Goal: Use online tool/utility: Utilize a website feature to perform a specific function

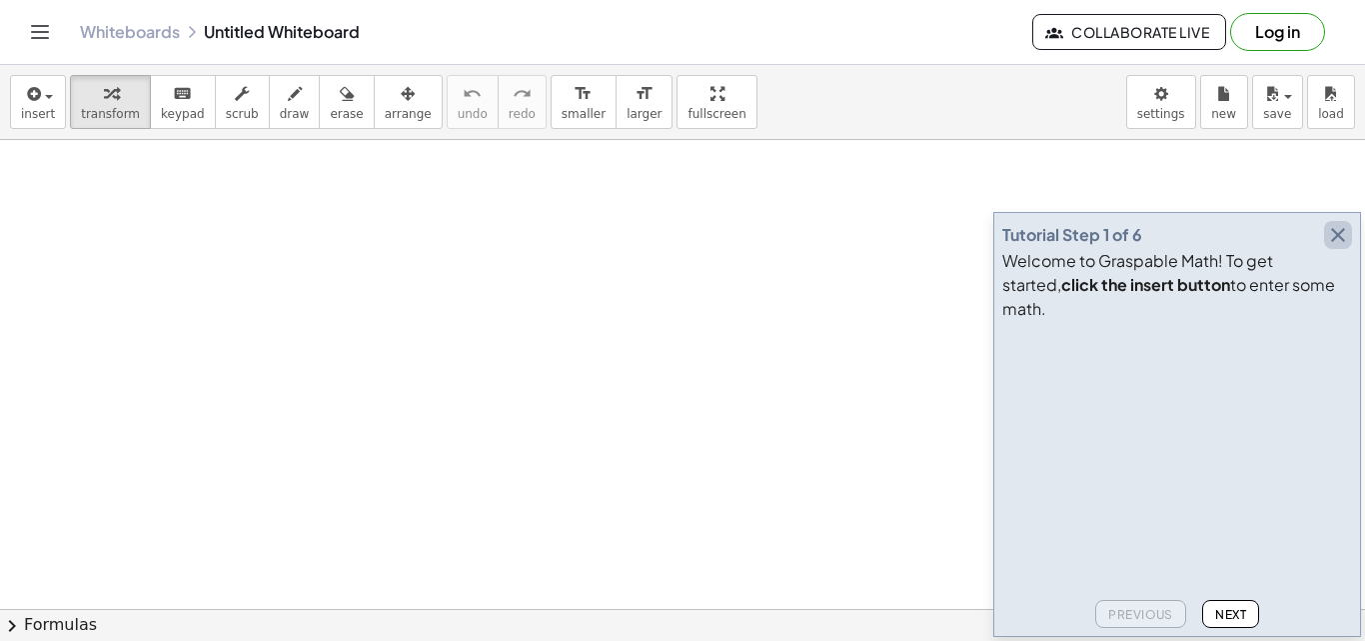
click at [1334, 247] on icon "button" at bounding box center [1338, 235] width 24 height 24
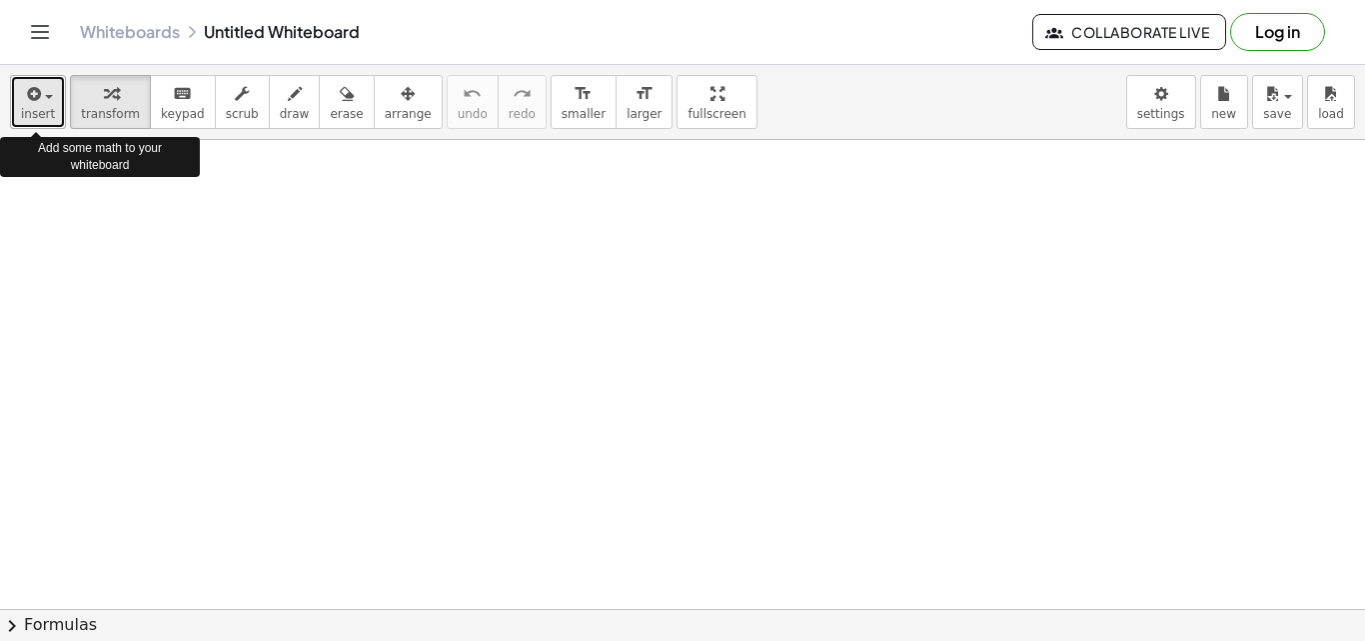
click at [17, 97] on button "insert" at bounding box center [38, 102] width 56 height 54
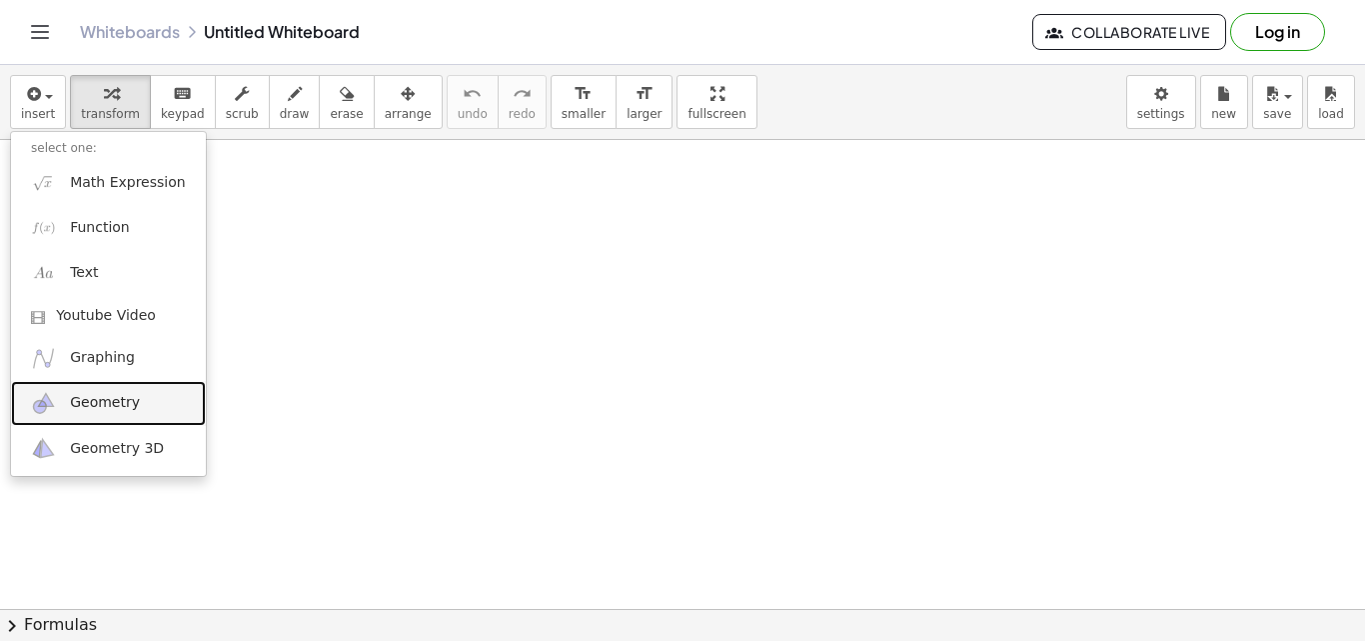
click at [125, 391] on link "Geometry" at bounding box center [108, 403] width 195 height 45
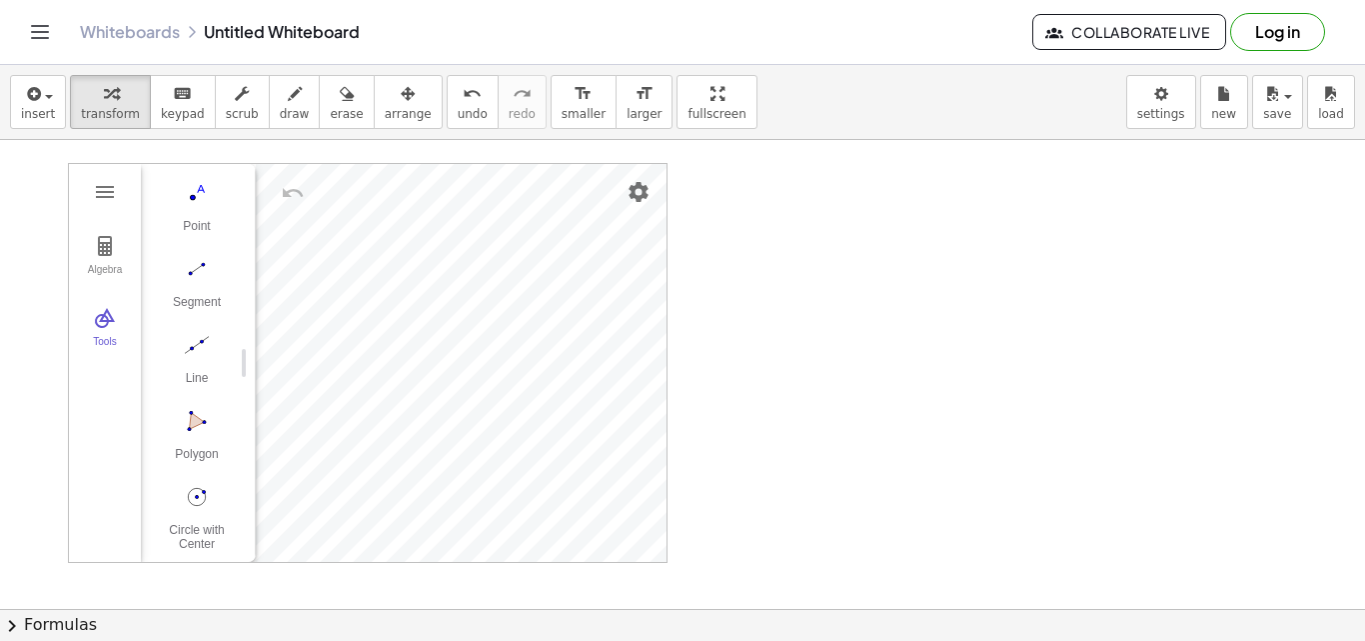
scroll to position [206, 0]
click at [180, 477] on div "Circle with Center through Point" at bounding box center [197, 477] width 80 height 28
click at [195, 443] on button "Circle with Center through Point" at bounding box center [197, 456] width 80 height 72
drag, startPoint x: 782, startPoint y: 317, endPoint x: 835, endPoint y: 348, distance: 61.4
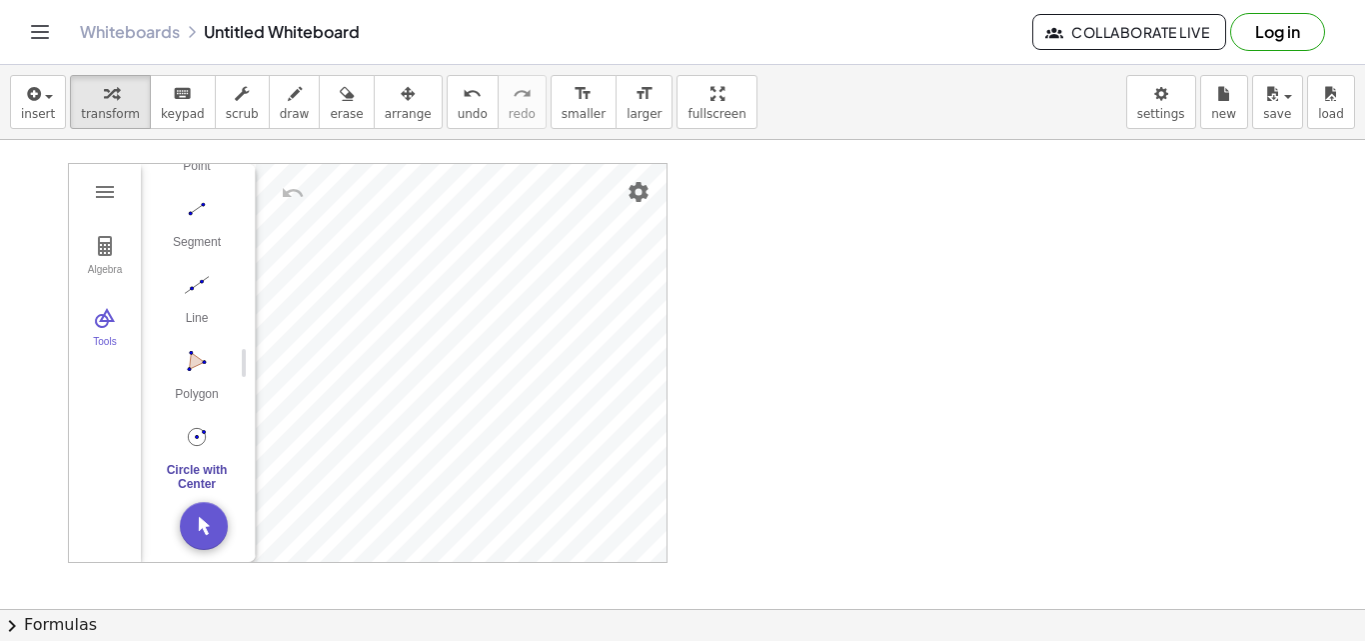
click at [211, 452] on button "Circle with Center through Point" at bounding box center [197, 456] width 80 height 72
click at [203, 522] on img "Move. Drag or select object" at bounding box center [204, 526] width 48 height 48
click at [206, 522] on div "More" at bounding box center [205, 530] width 64 height 16
click at [197, 454] on div "Circle with Center through Point" at bounding box center [197, 467] width 80 height 28
click at [208, 524] on img "Move. Drag or select object" at bounding box center [204, 526] width 48 height 48
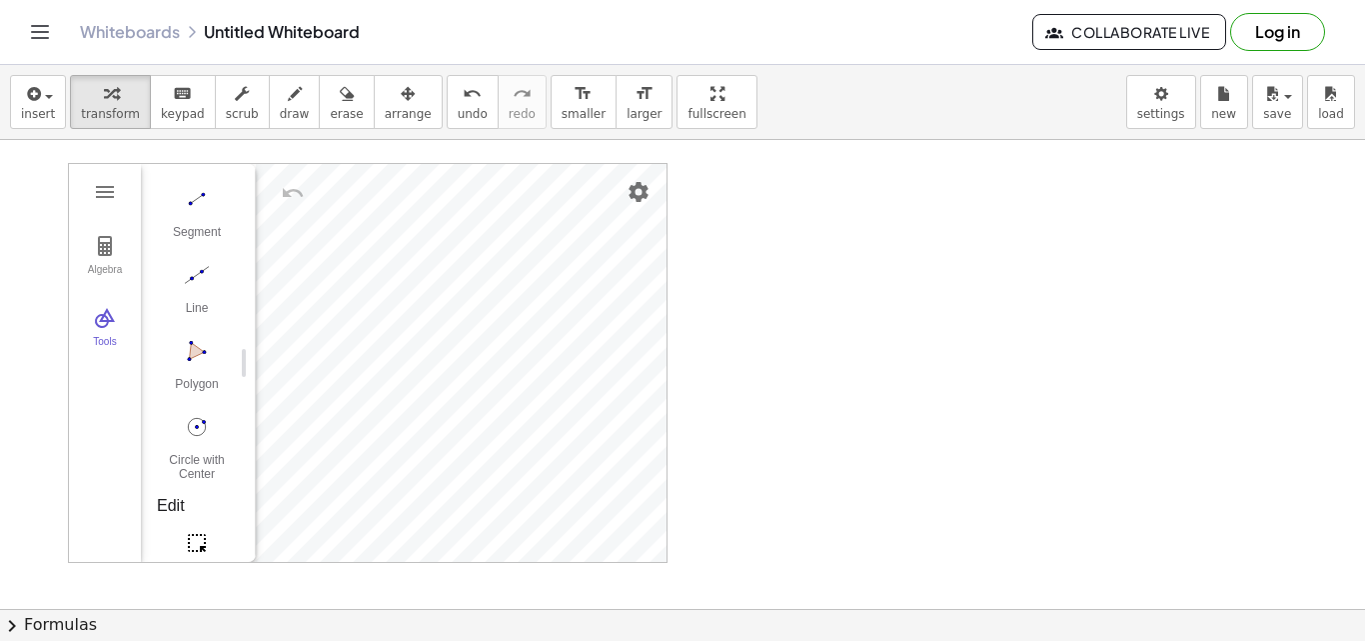
drag, startPoint x: 835, startPoint y: 269, endPoint x: 881, endPoint y: 320, distance: 69.3
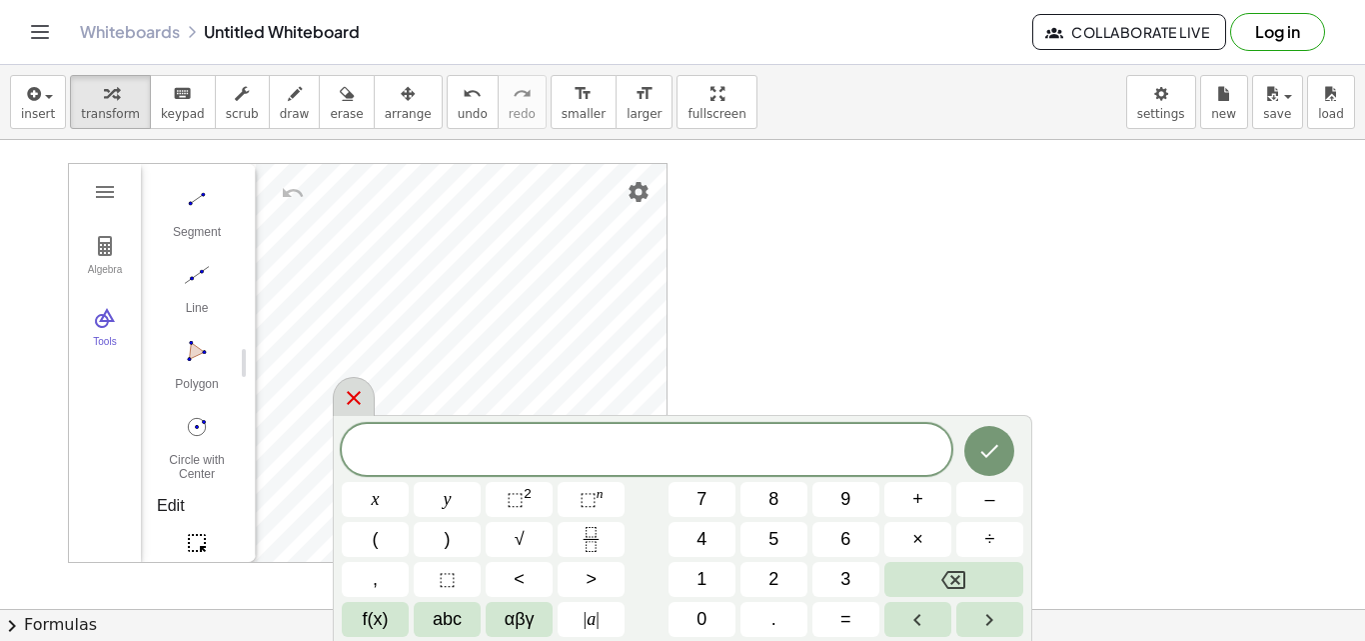
click at [352, 405] on icon at bounding box center [354, 398] width 24 height 24
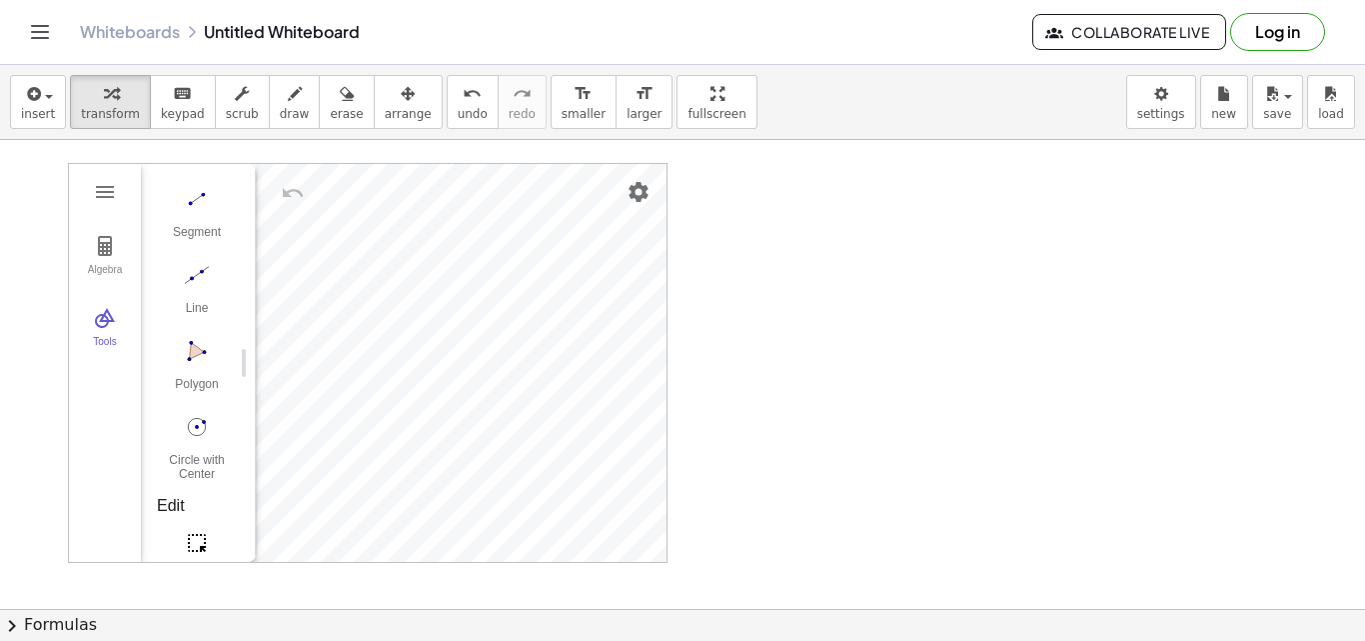
click at [198, 539] on img "Select Objects. Click on object to select it or drag a rectangle to select mult…" at bounding box center [197, 543] width 80 height 32
click at [198, 531] on img "Move. Drag or select object" at bounding box center [204, 526] width 48 height 48
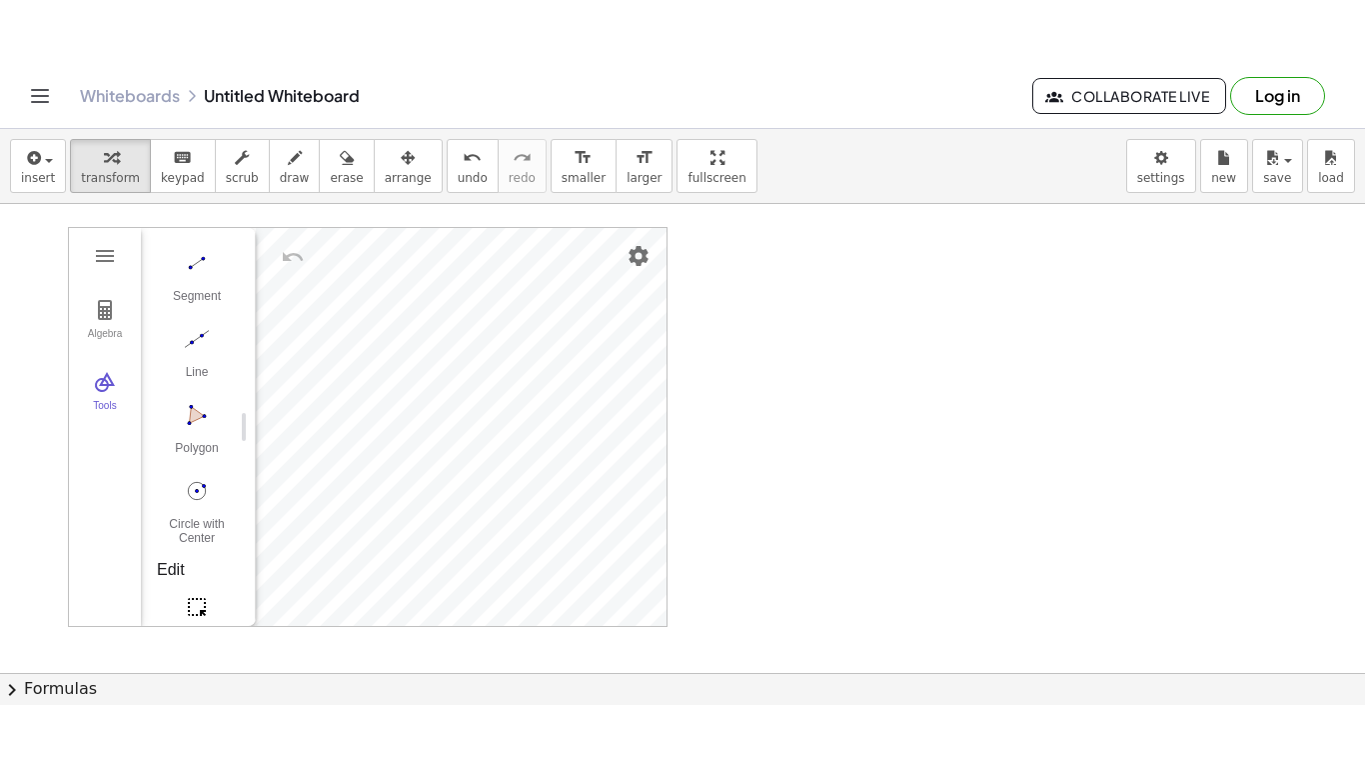
scroll to position [206, 15]
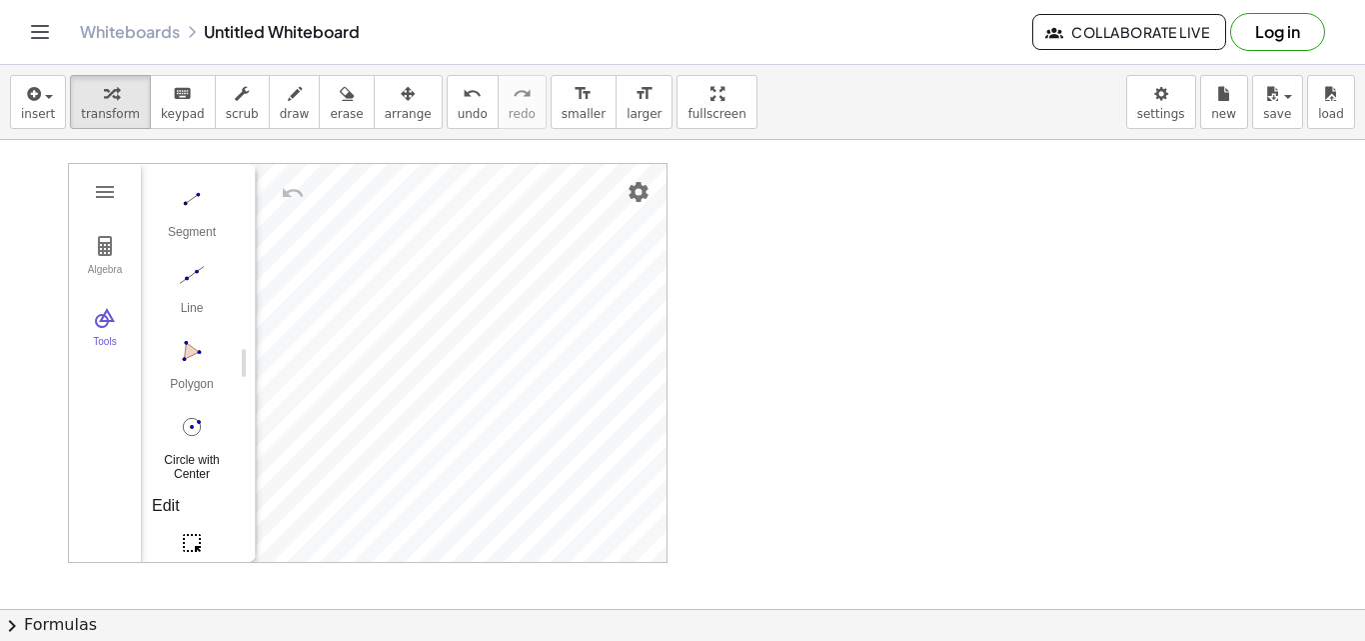
click at [175, 461] on div "Circle with Center through Point" at bounding box center [192, 467] width 80 height 28
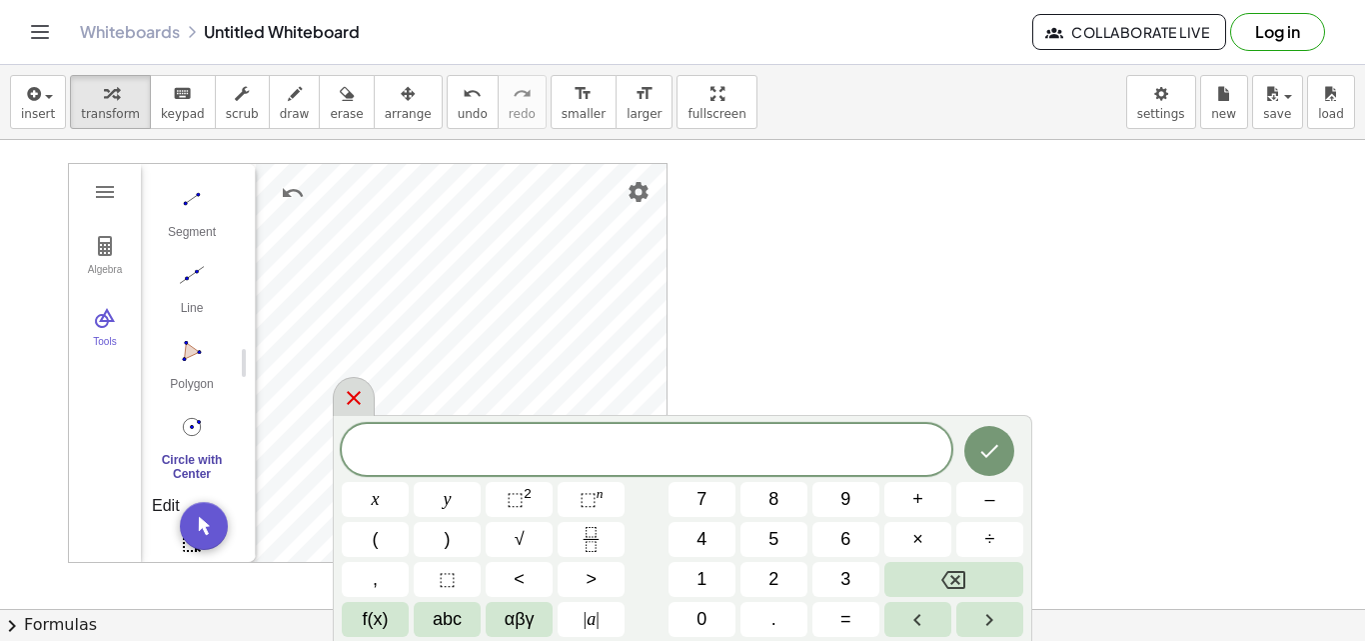
click at [341, 404] on div at bounding box center [354, 396] width 42 height 39
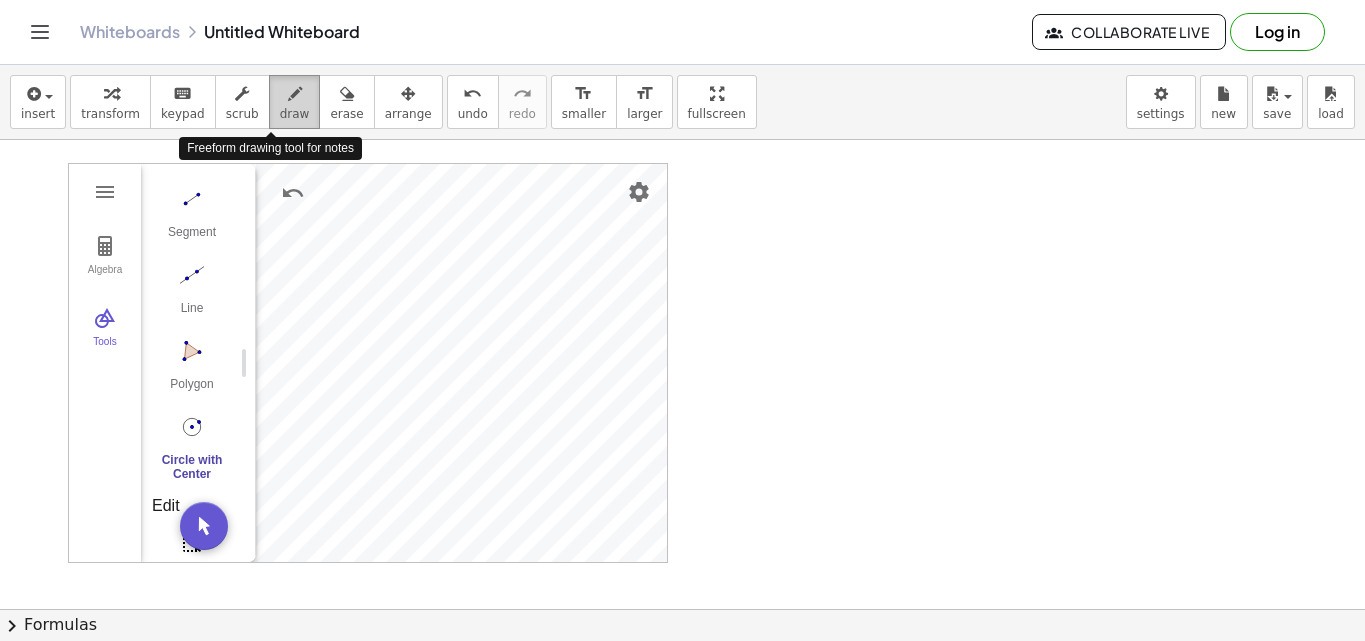
click at [269, 120] on button "draw" at bounding box center [295, 102] width 52 height 54
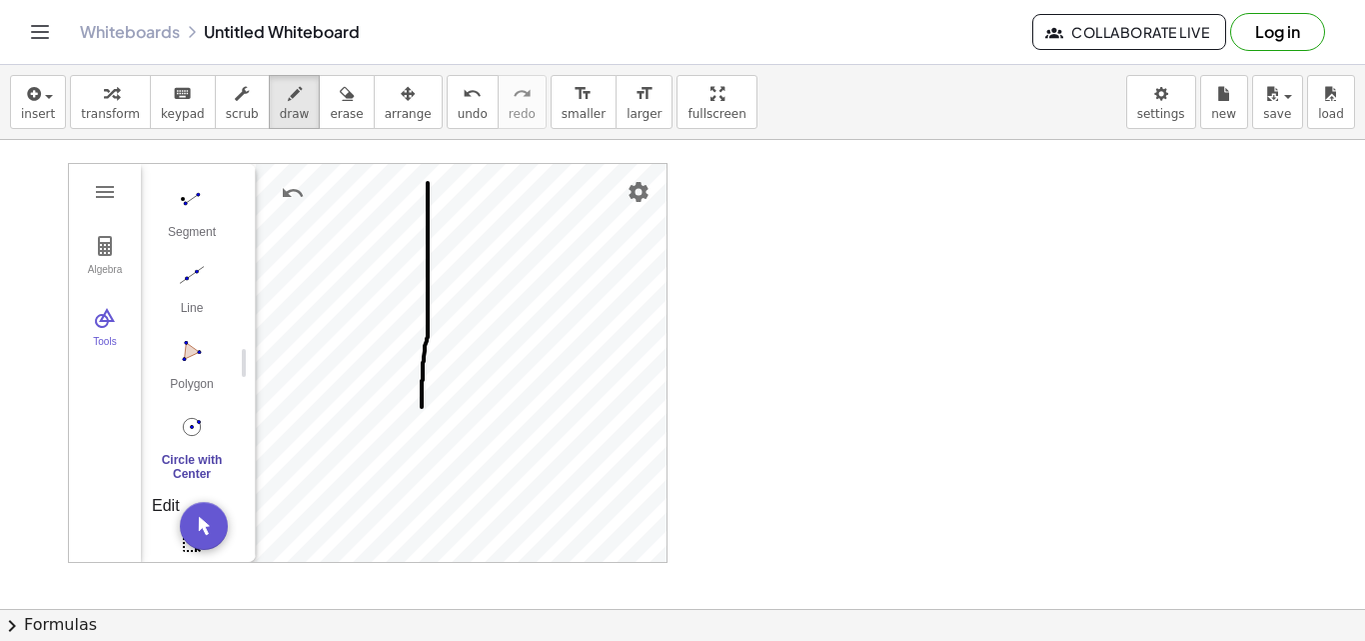
drag, startPoint x: 428, startPoint y: 183, endPoint x: 422, endPoint y: 405, distance: 222.0
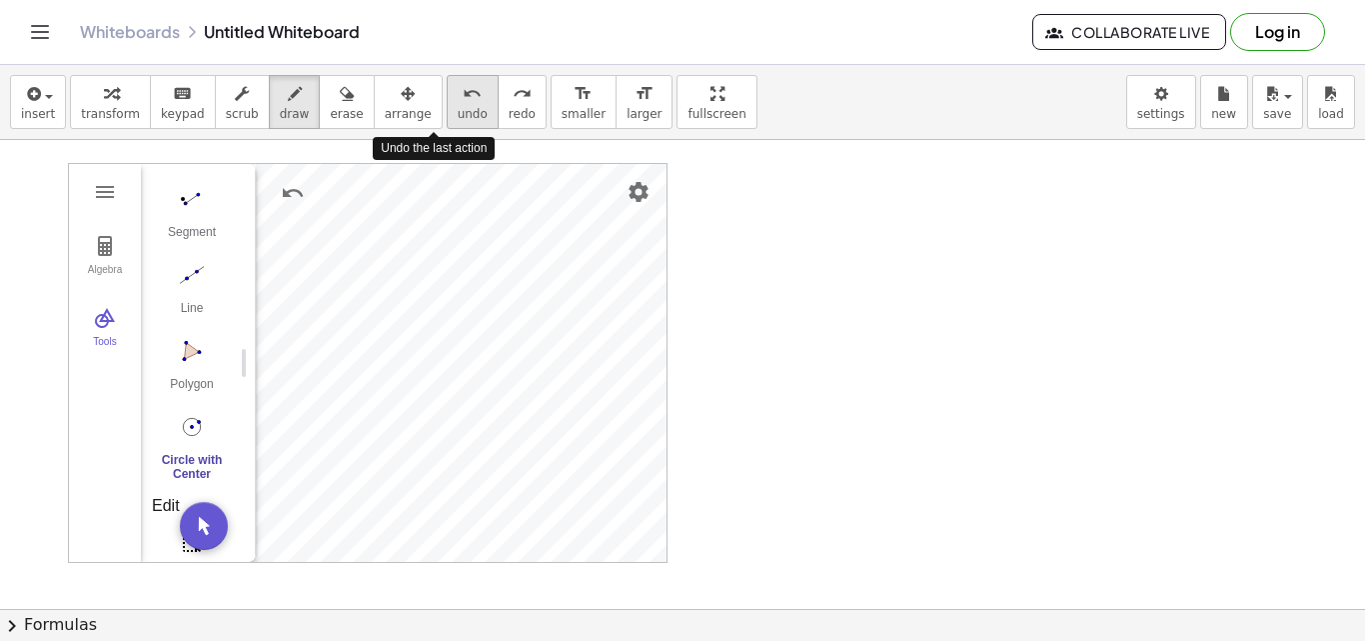
click at [458, 110] on span "undo" at bounding box center [473, 114] width 30 height 14
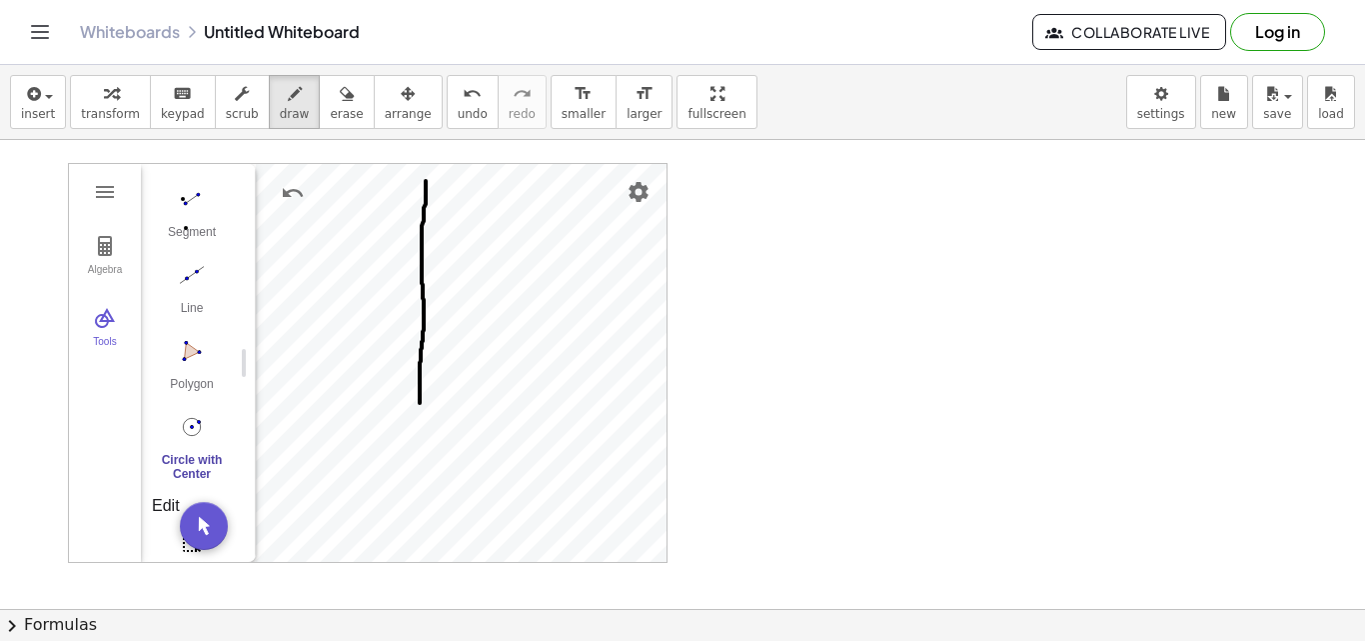
drag, startPoint x: 426, startPoint y: 181, endPoint x: 420, endPoint y: 403, distance: 222.0
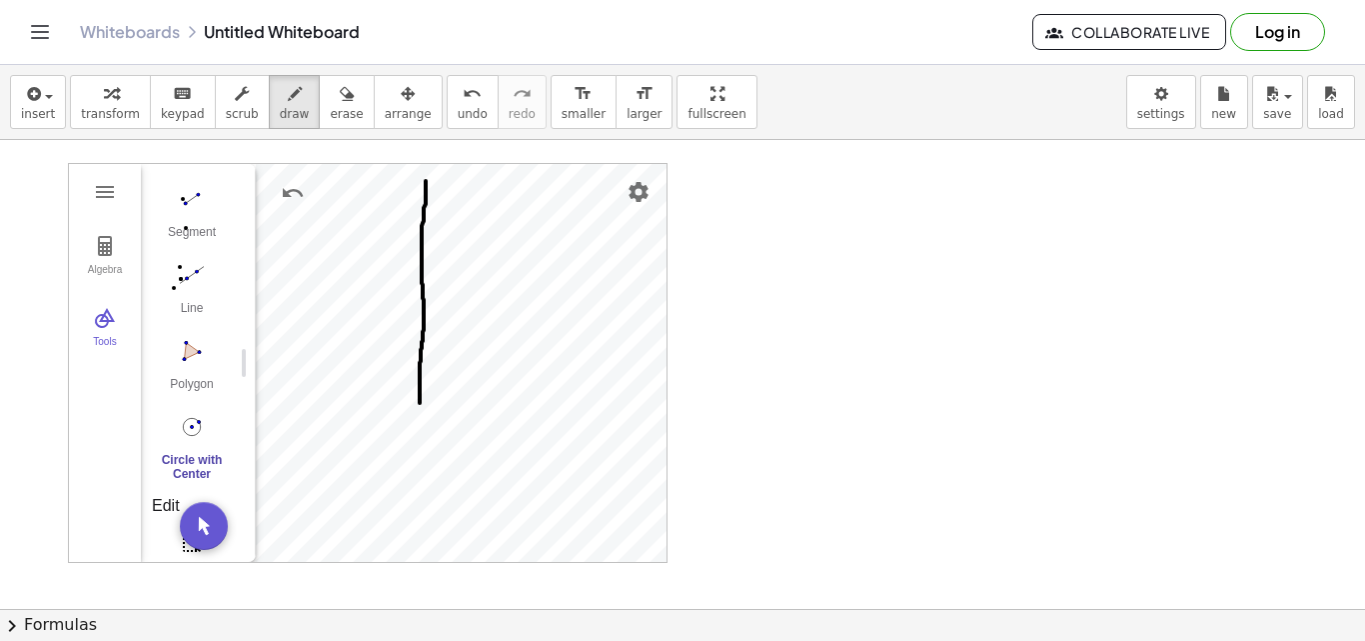
drag, startPoint x: 243, startPoint y: 362, endPoint x: 258, endPoint y: 251, distance: 111.9
click at [458, 110] on span "undo" at bounding box center [473, 114] width 30 height 14
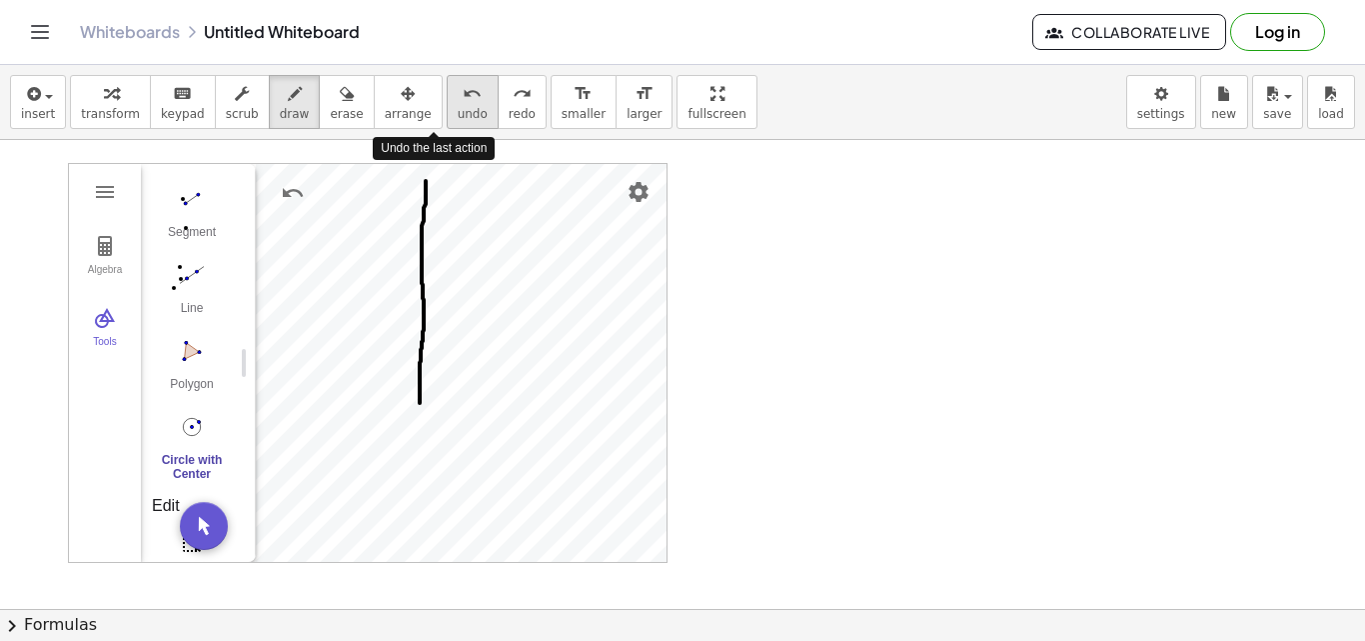
click at [458, 110] on span "undo" at bounding box center [473, 114] width 30 height 14
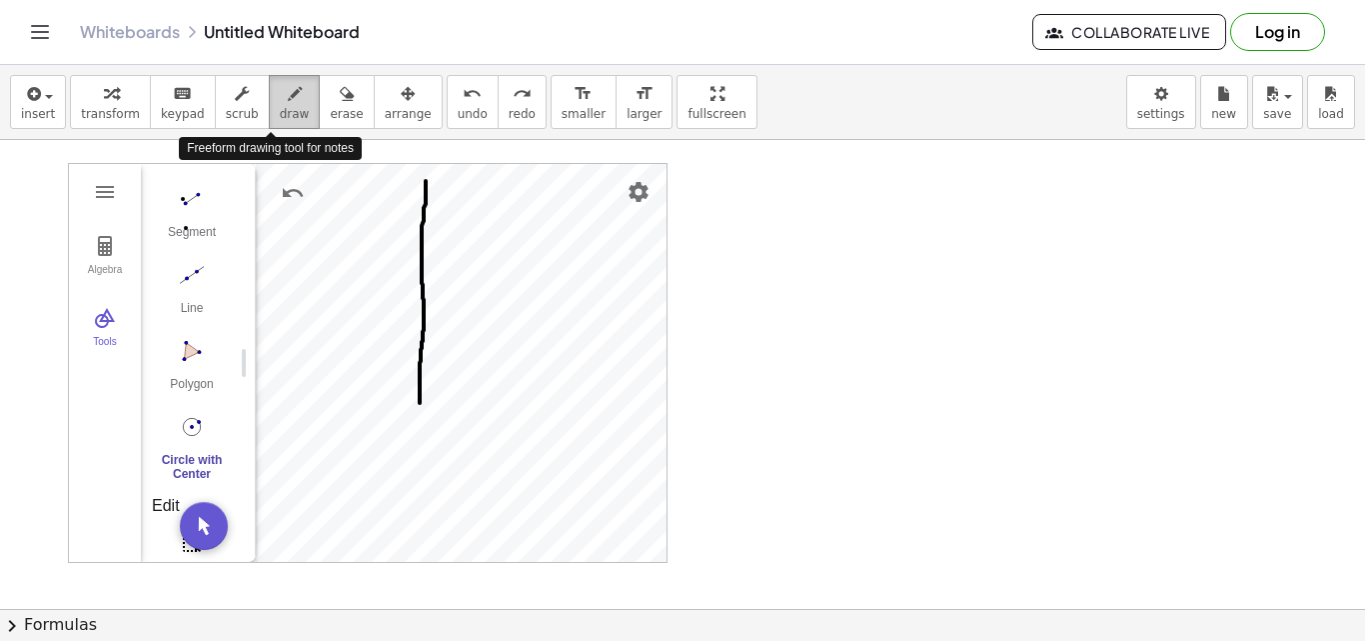
click at [280, 112] on span "draw" at bounding box center [295, 114] width 30 height 14
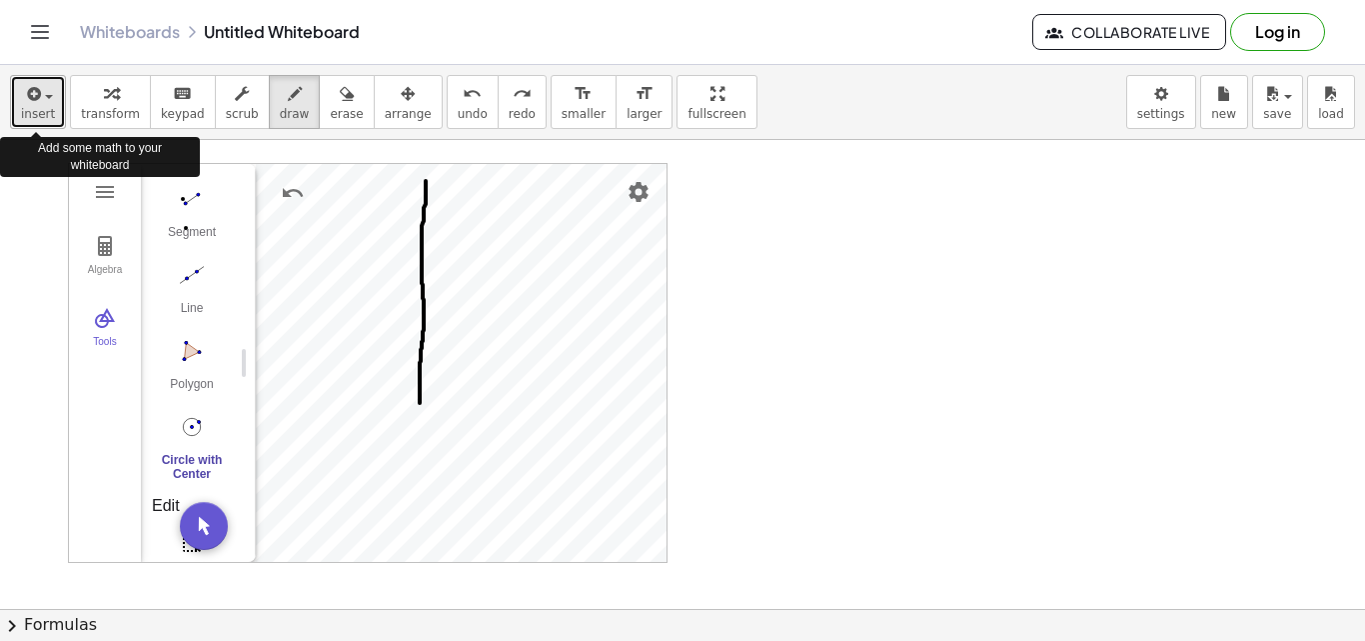
click at [52, 107] on button "insert" at bounding box center [38, 102] width 56 height 54
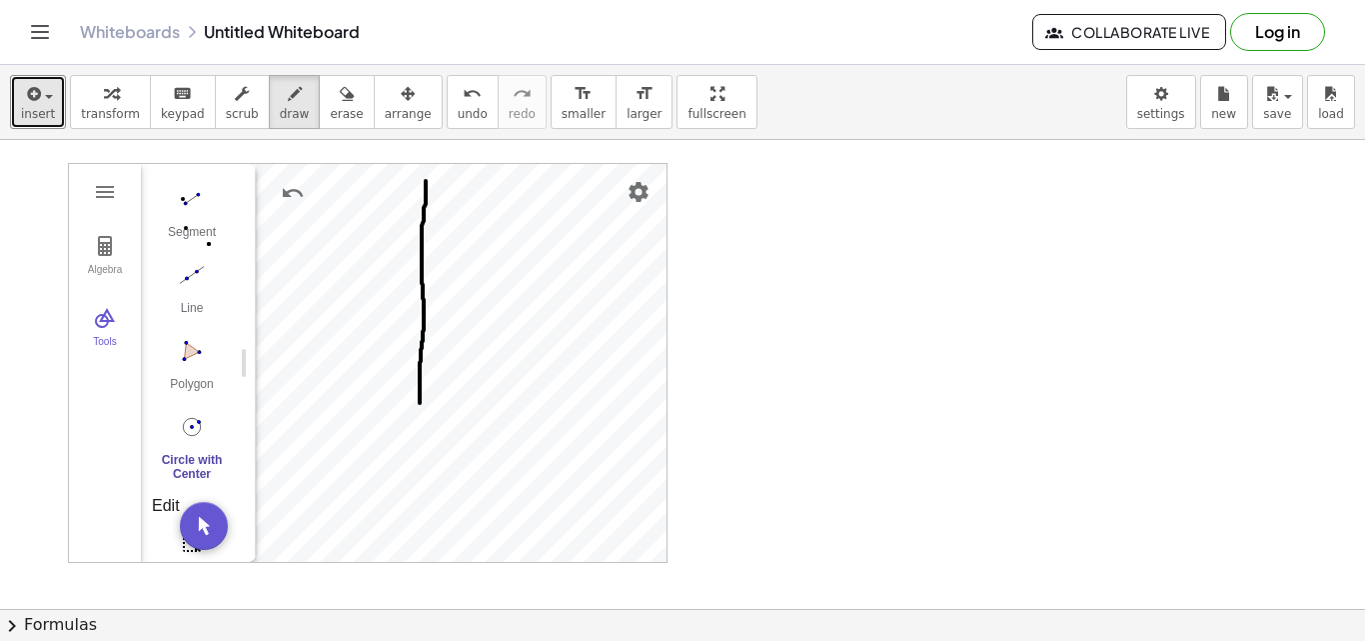
drag, startPoint x: 246, startPoint y: 358, endPoint x: 246, endPoint y: 334, distance: 24.0
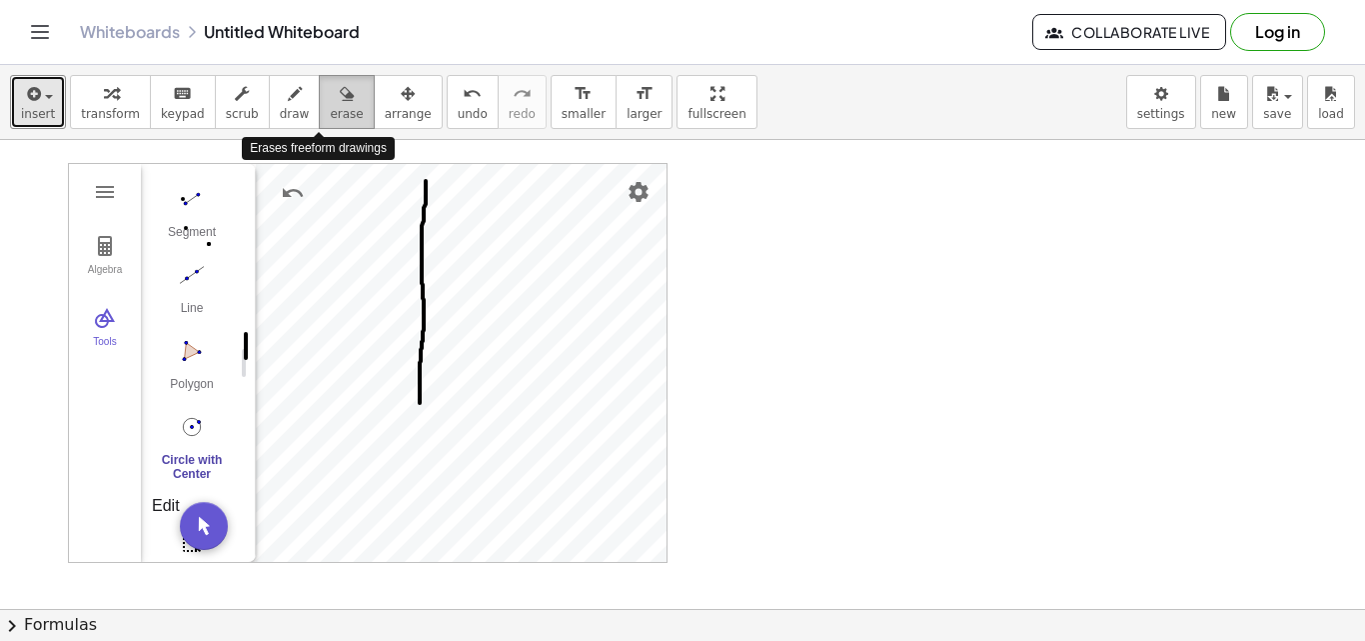
click at [330, 112] on span "erase" at bounding box center [346, 114] width 33 height 14
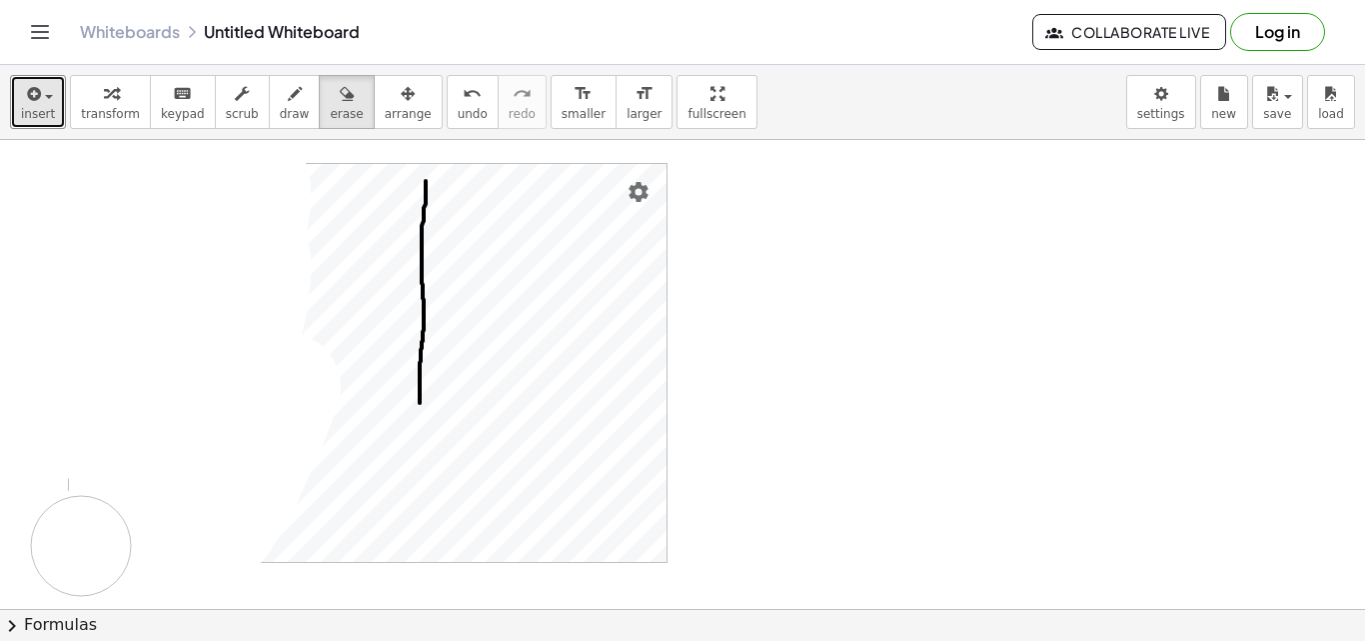
drag, startPoint x: 243, startPoint y: 352, endPoint x: 81, endPoint y: 546, distance: 252.6
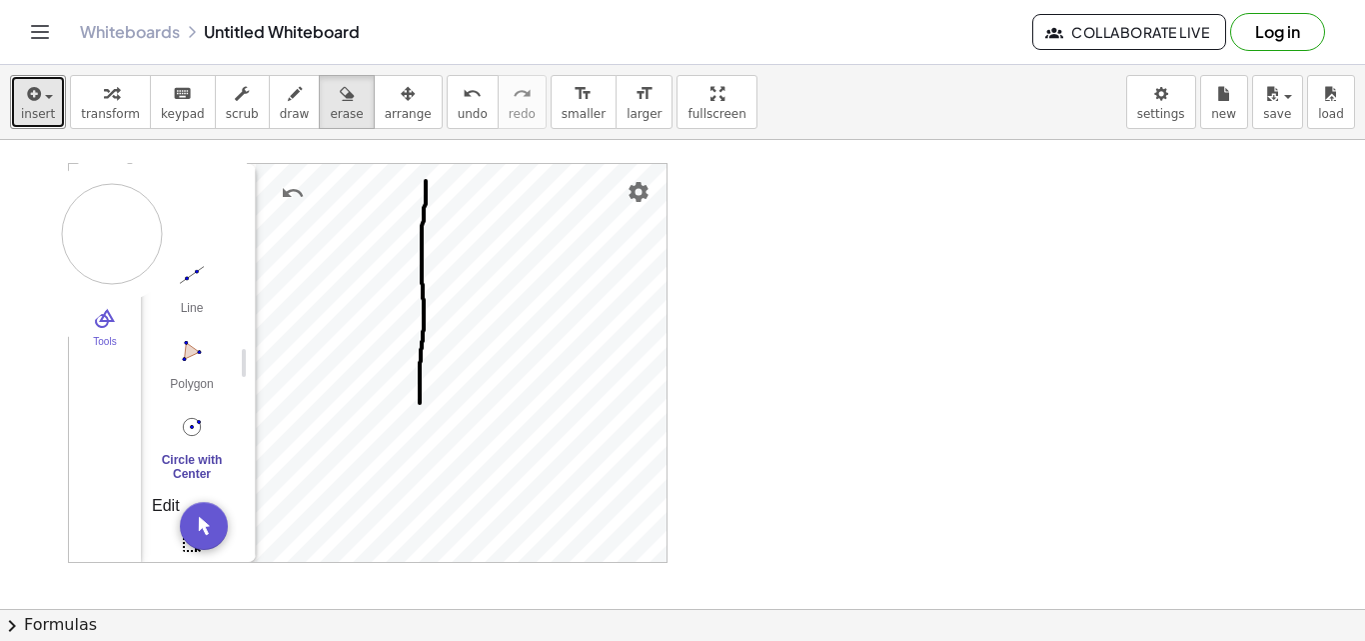
drag, startPoint x: 103, startPoint y: 207, endPoint x: 44, endPoint y: 326, distance: 132.7
drag, startPoint x: 241, startPoint y: 359, endPoint x: 244, endPoint y: 247, distance: 112.0
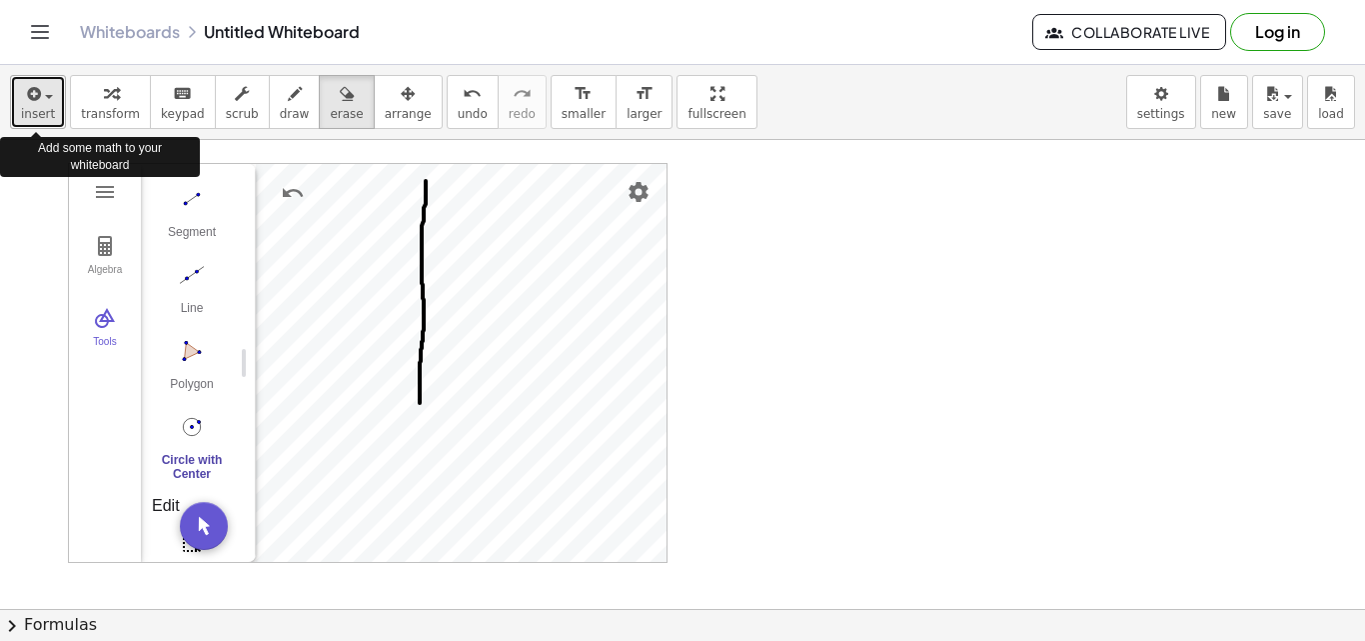
click at [46, 115] on span "insert" at bounding box center [38, 114] width 34 height 14
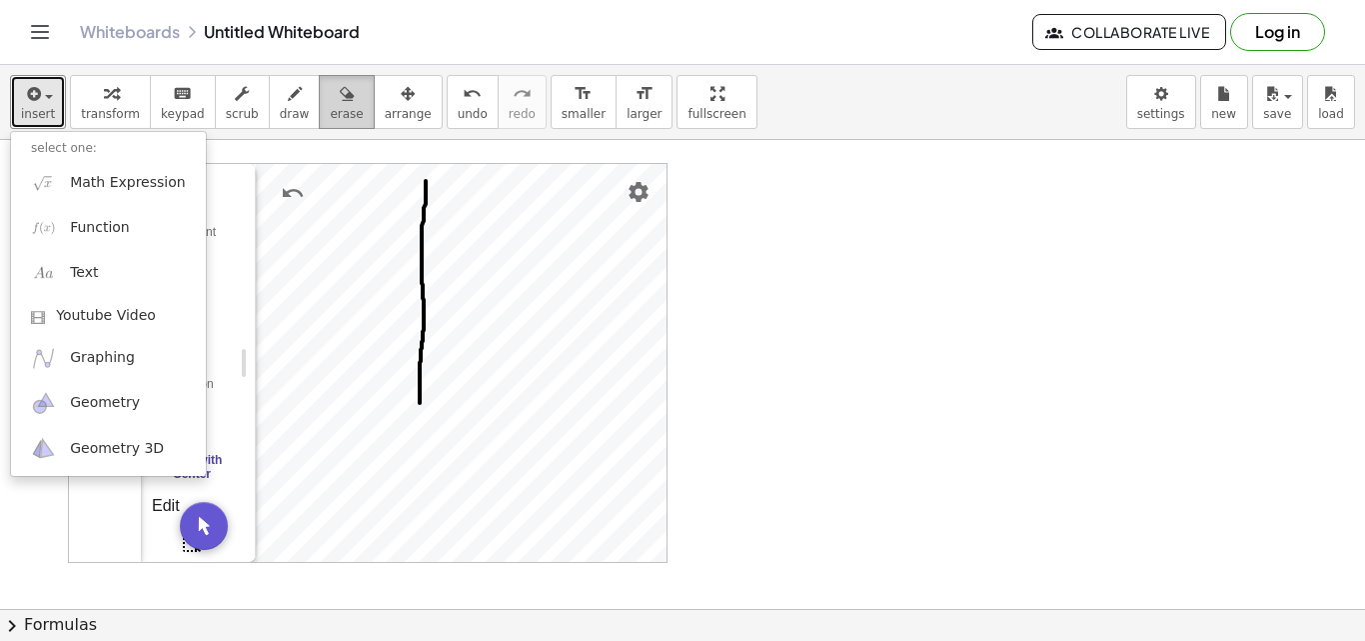
click at [340, 105] on icon "button" at bounding box center [347, 94] width 14 height 24
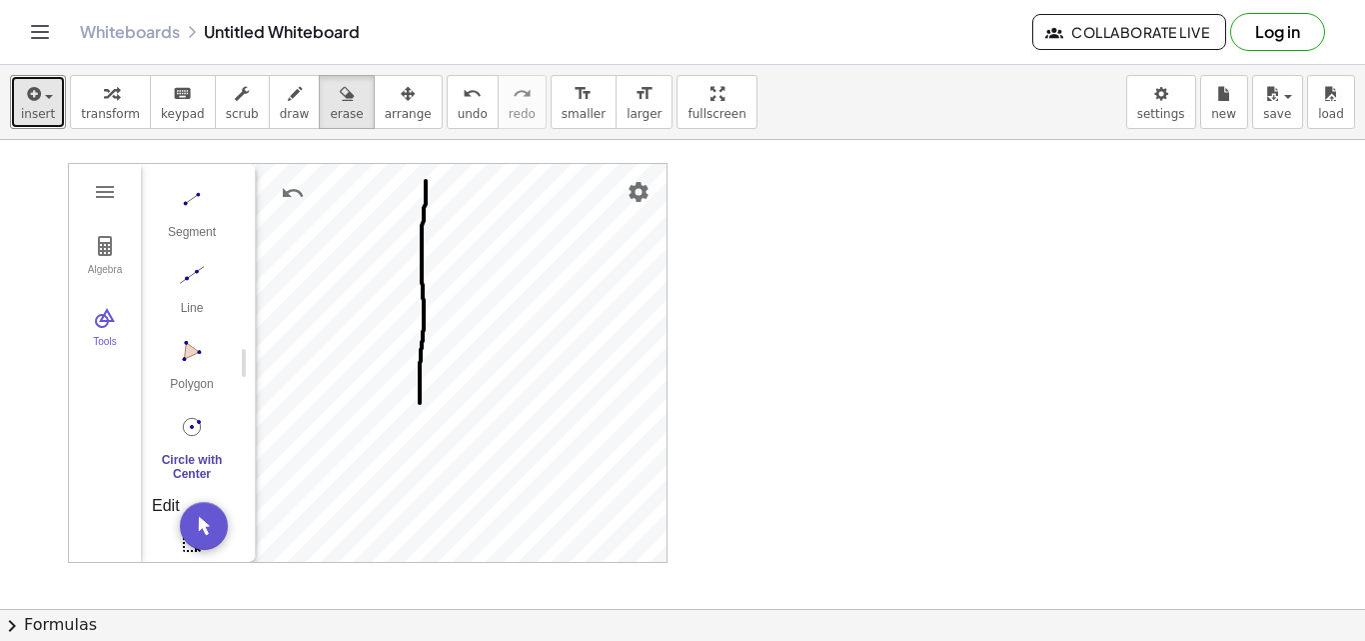
drag, startPoint x: 674, startPoint y: 92, endPoint x: 674, endPoint y: 179, distance: 87.0
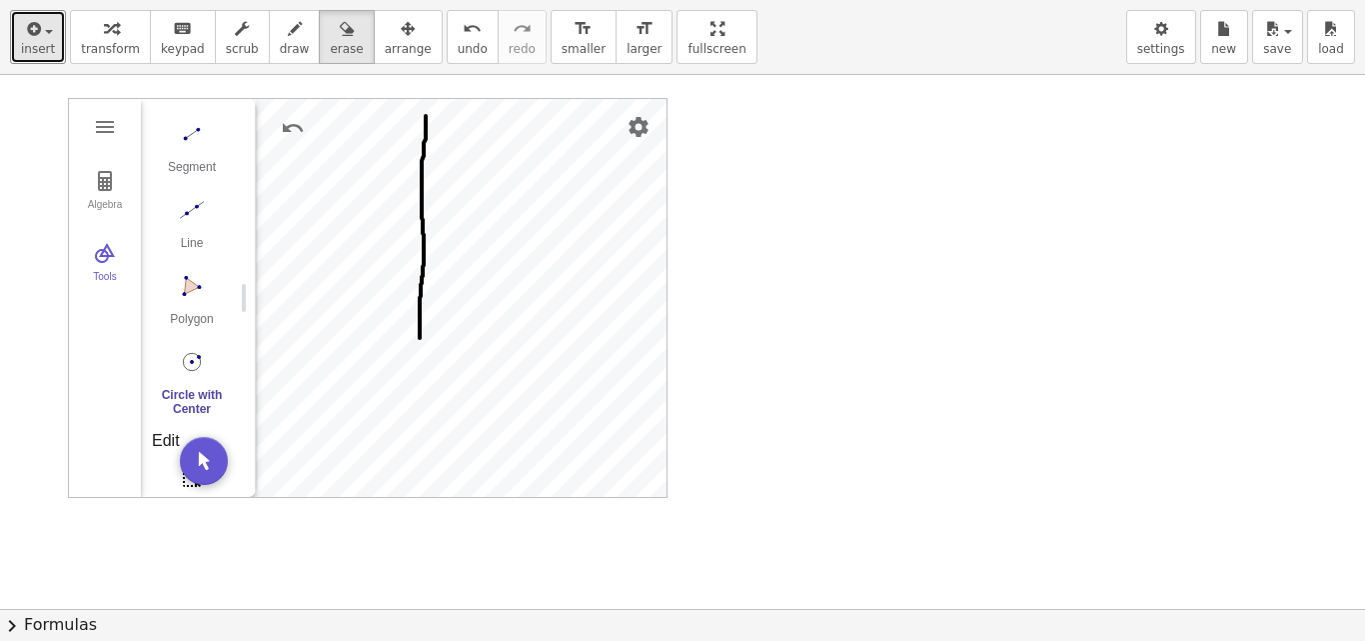
click at [674, 179] on div "insert select one: Math Expression Function Text Youtube Video Graphing Geometr…" at bounding box center [682, 320] width 1365 height 641
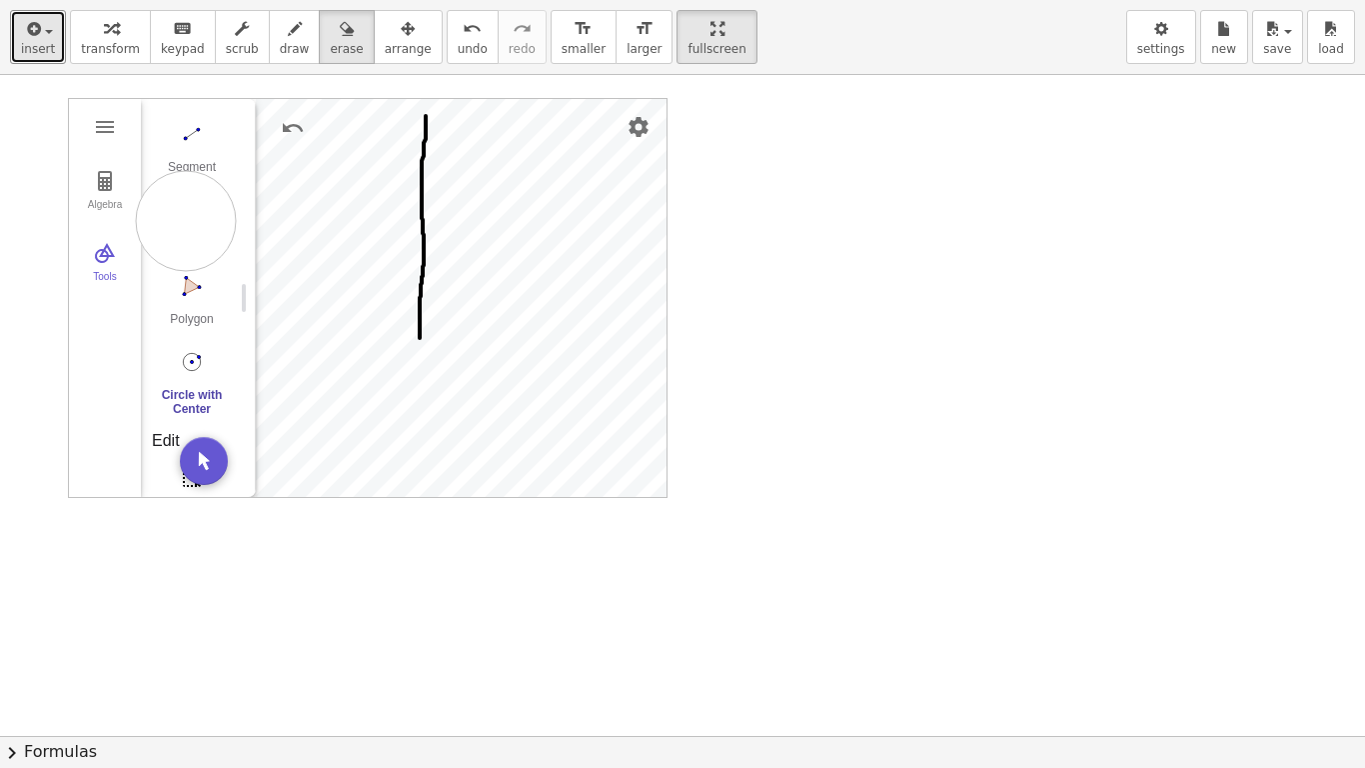
click at [186, 221] on div at bounding box center [682, 735] width 1365 height 1321
click at [282, 42] on span "draw" at bounding box center [295, 49] width 30 height 14
drag, startPoint x: 304, startPoint y: 42, endPoint x: 439, endPoint y: 224, distance: 226.5
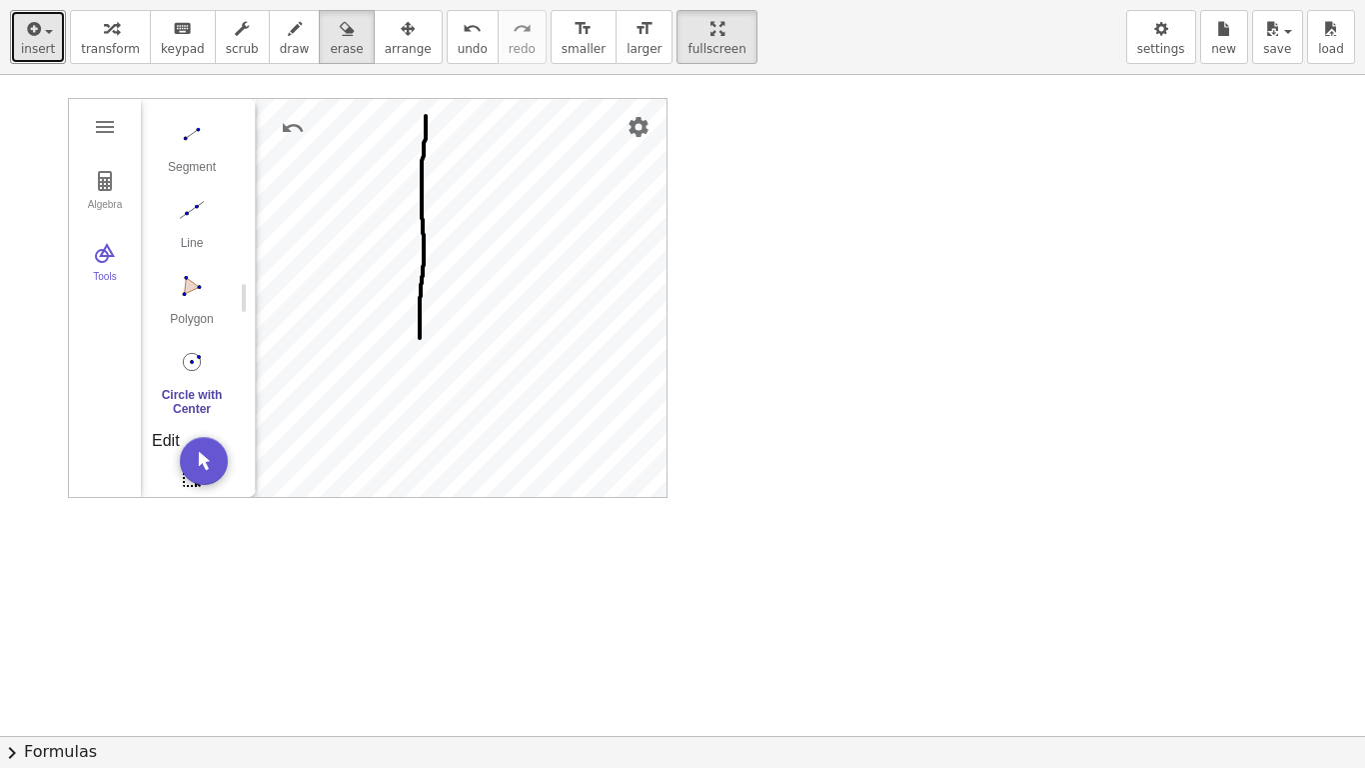
click at [439, 224] on div "insert select one: Math Expression Function Text Youtube Video Graphing Geometr…" at bounding box center [682, 384] width 1365 height 768
drag, startPoint x: 439, startPoint y: 224, endPoint x: 453, endPoint y: 294, distance: 71.3
click at [453, 294] on div at bounding box center [682, 735] width 1365 height 1321
click at [180, 157] on div at bounding box center [682, 735] width 1365 height 1321
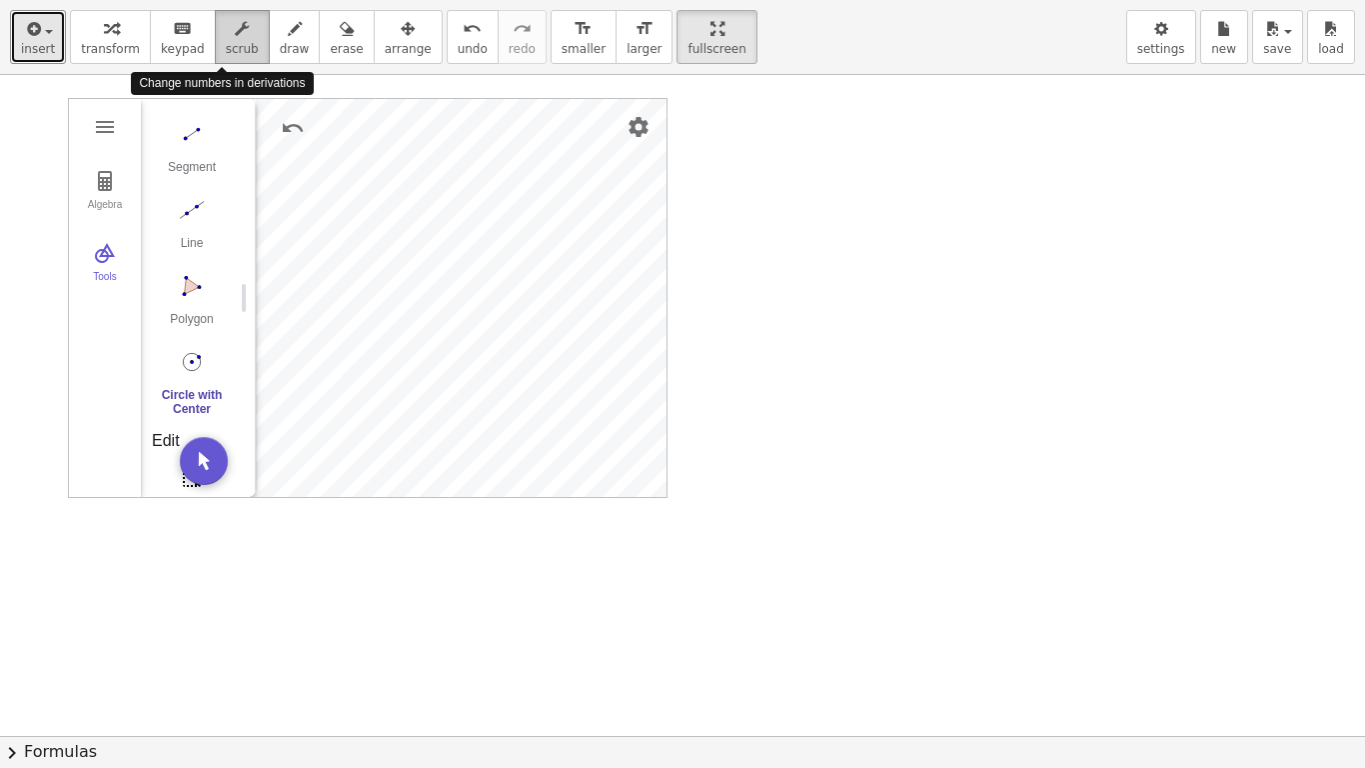
click at [235, 44] on span "scrub" at bounding box center [242, 49] width 33 height 14
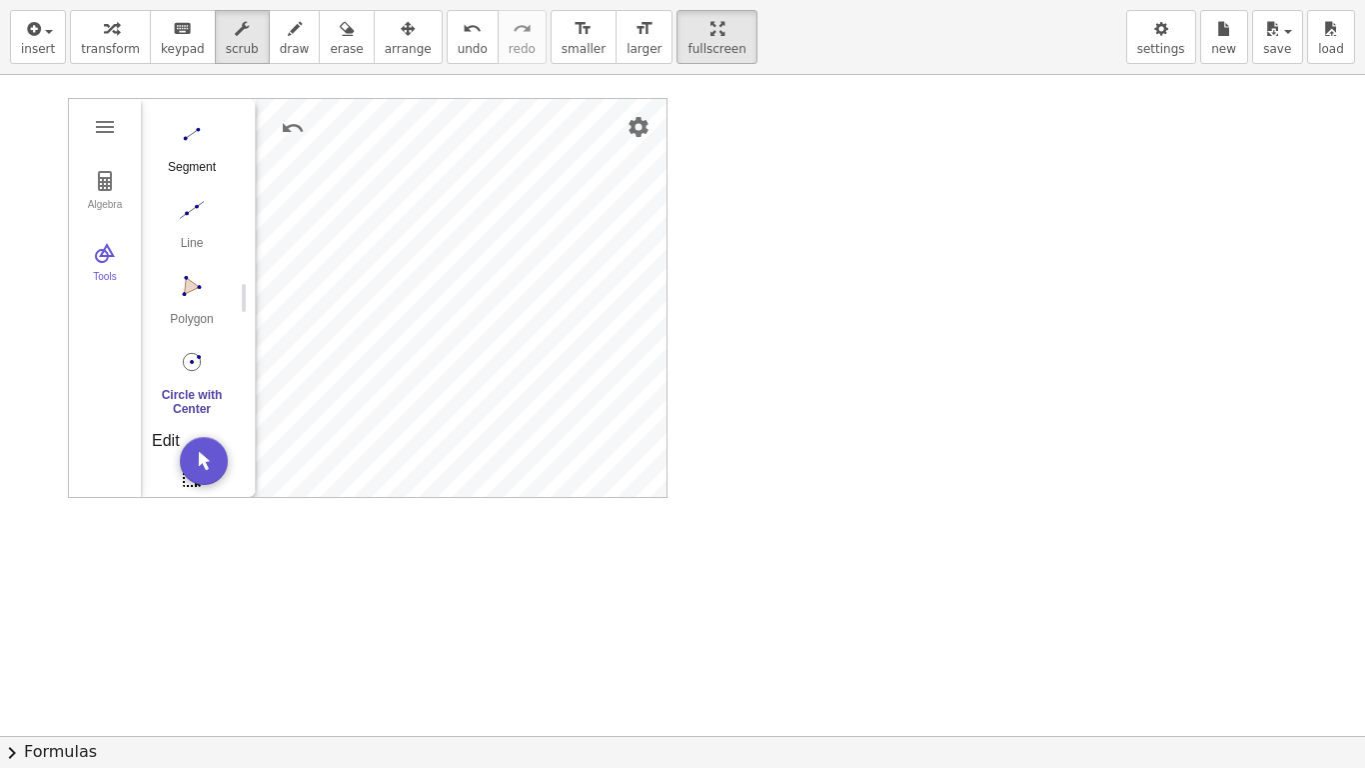
click at [176, 169] on div "Segment" at bounding box center [192, 174] width 80 height 28
click at [458, 46] on span "undo" at bounding box center [473, 49] width 30 height 14
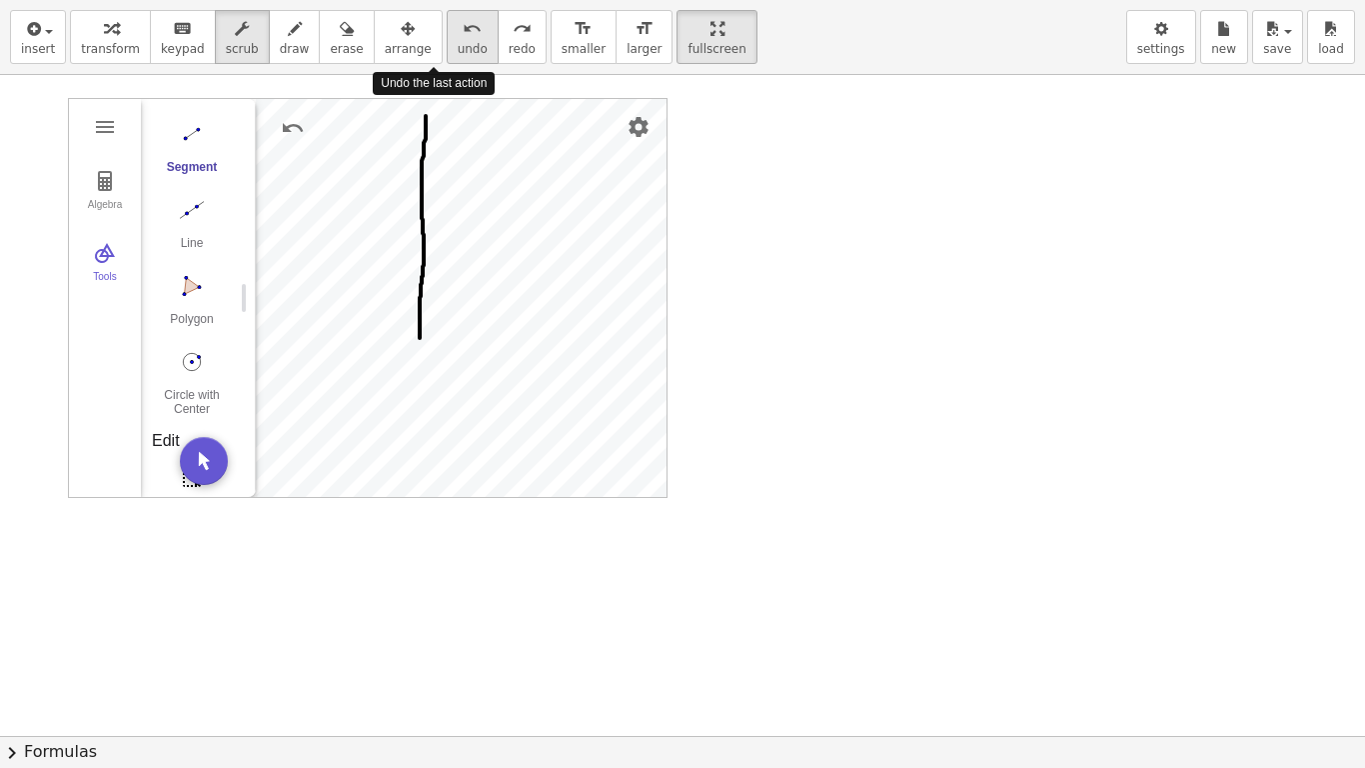
click at [458, 43] on span "undo" at bounding box center [473, 49] width 30 height 14
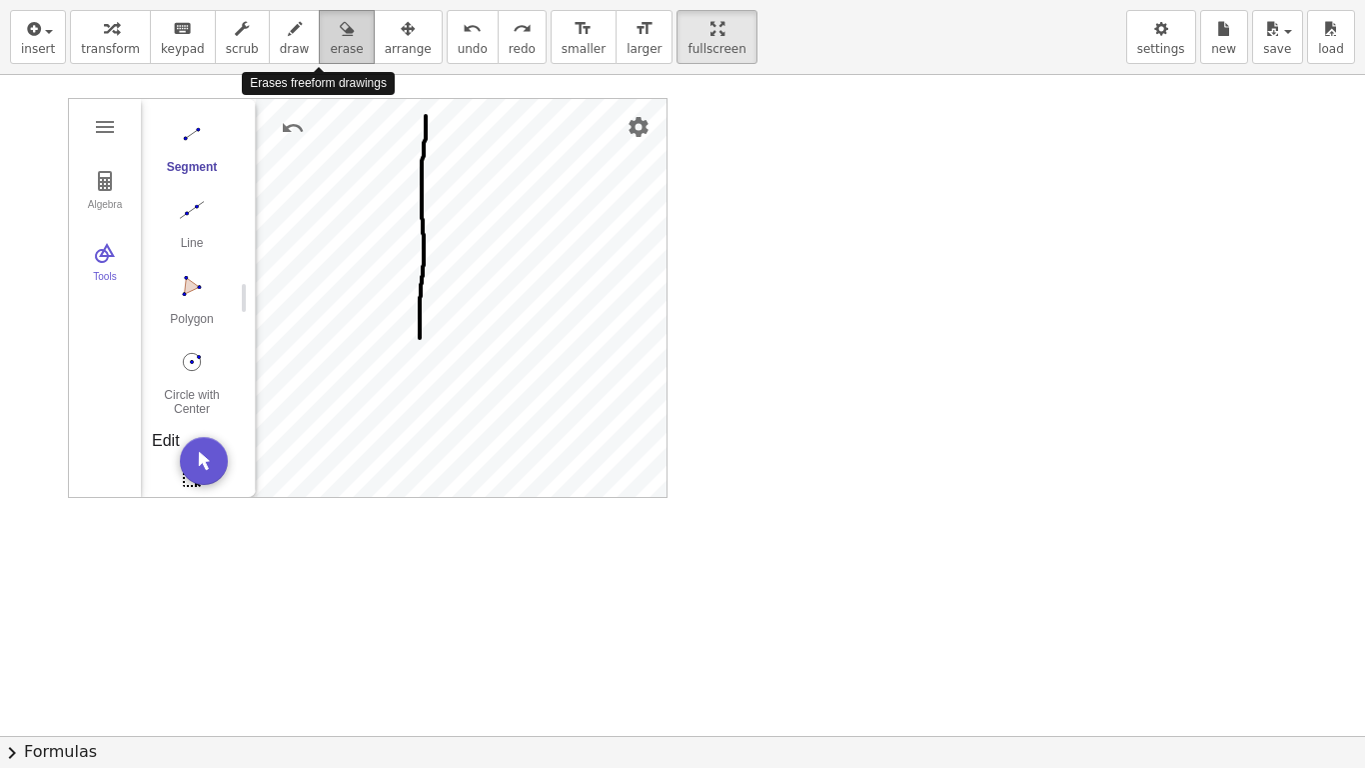
click at [341, 53] on button "erase" at bounding box center [346, 37] width 55 height 54
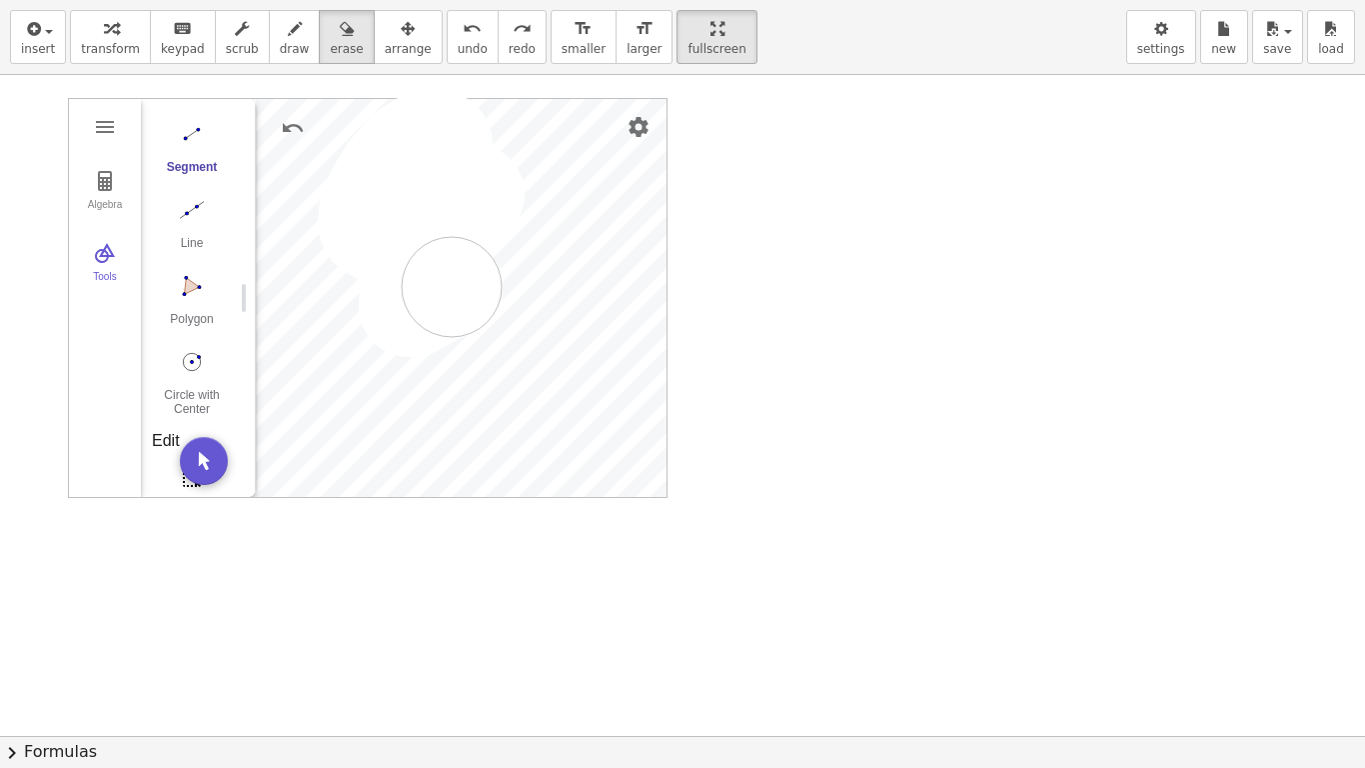
drag, startPoint x: 424, startPoint y: 201, endPoint x: 419, endPoint y: 353, distance: 152.0
click at [419, 353] on div at bounding box center [682, 735] width 1365 height 1321
click at [463, 33] on icon "undo" at bounding box center [472, 29] width 19 height 24
drag, startPoint x: 422, startPoint y: 116, endPoint x: 357, endPoint y: 177, distance: 89.1
click at [357, 177] on div at bounding box center [682, 735] width 1365 height 1321
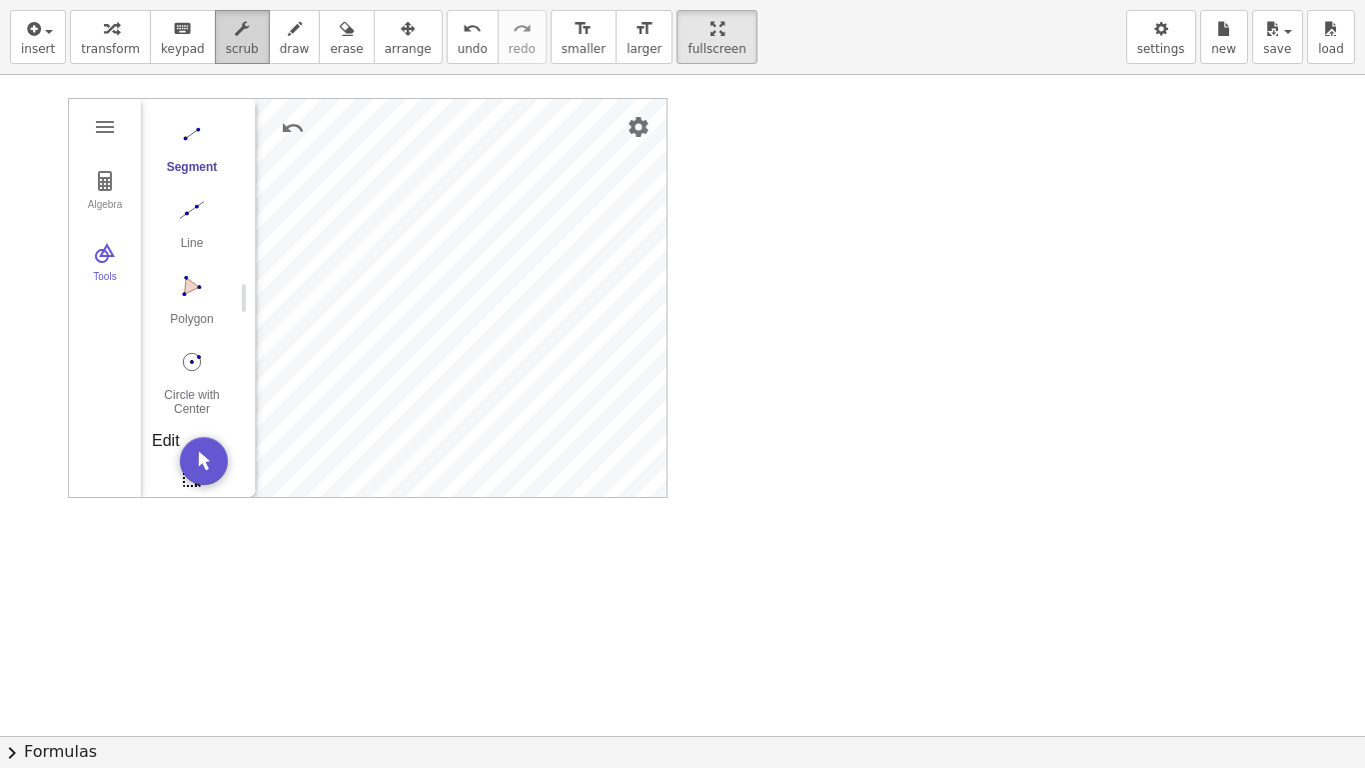
click at [226, 52] on span "scrub" at bounding box center [242, 49] width 33 height 14
click at [103, 133] on img "Geometry" at bounding box center [105, 127] width 24 height 24
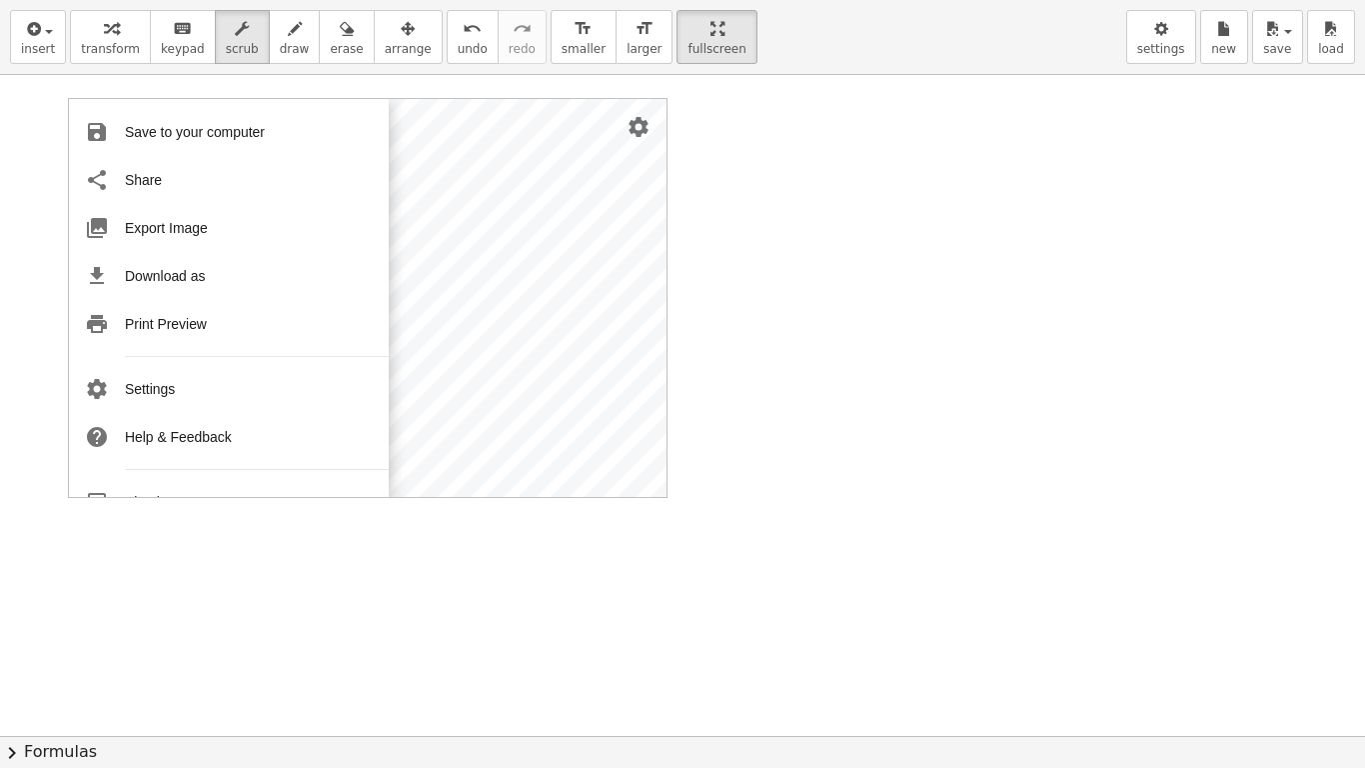
scroll to position [245, 0]
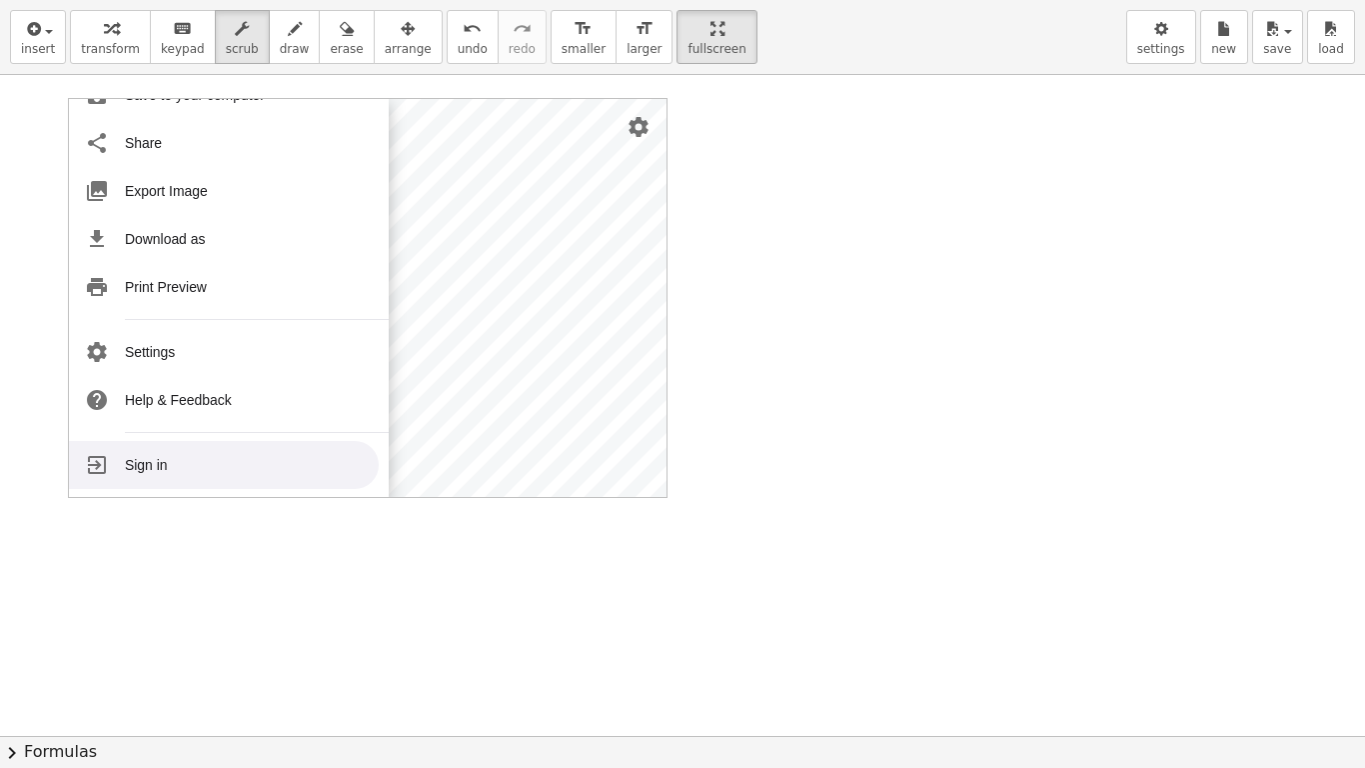
click at [317, 604] on div at bounding box center [682, 735] width 1365 height 1321
click at [449, 609] on div at bounding box center [682, 735] width 1365 height 1321
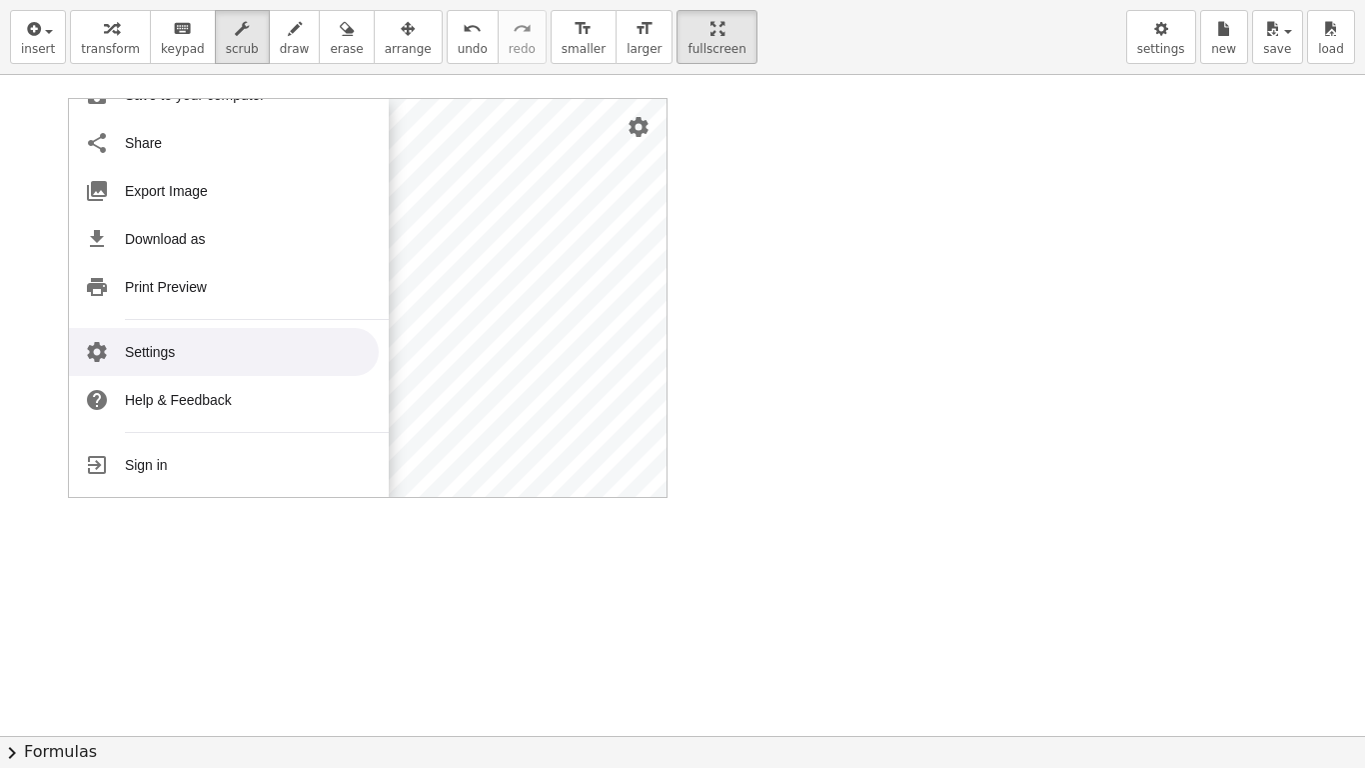
click at [103, 640] on button "chevron_right Formulas" at bounding box center [682, 752] width 1365 height 32
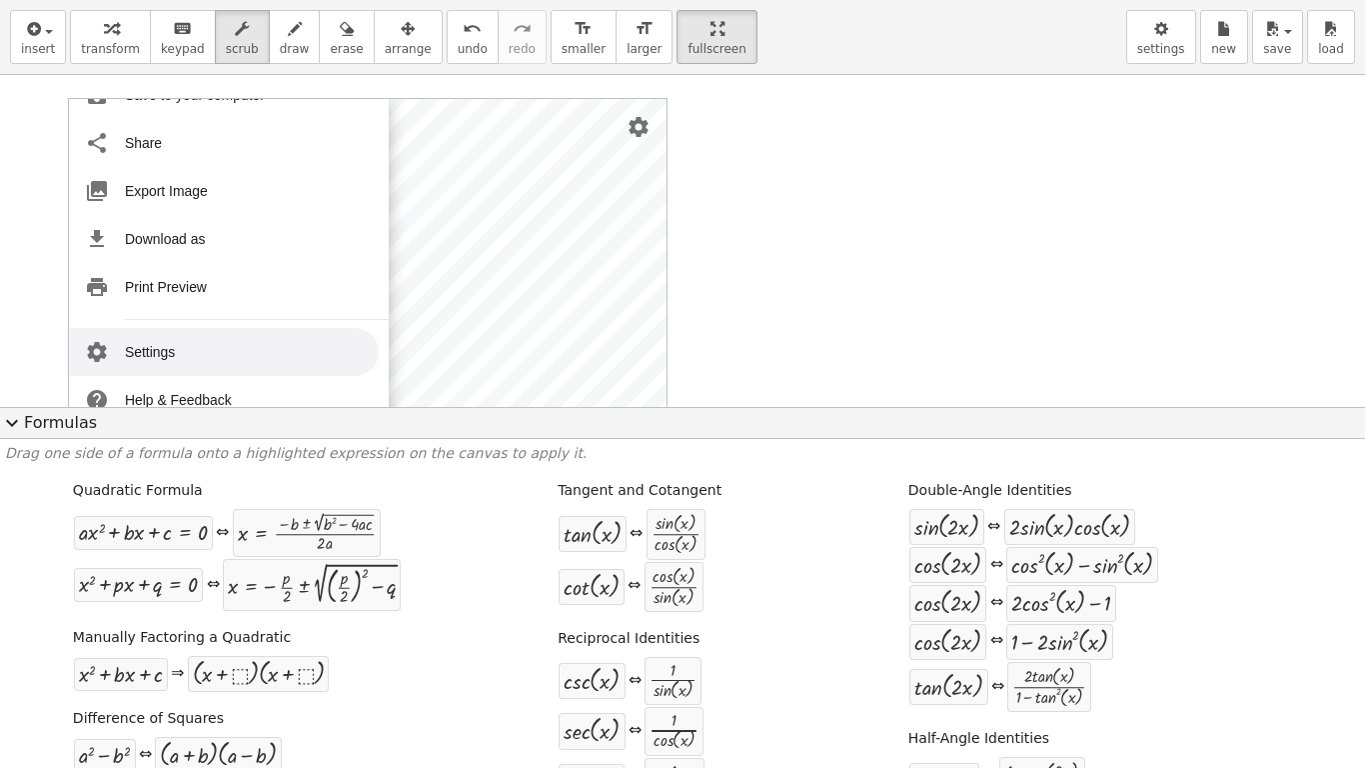
click at [177, 640] on label "Manually Factoring a Quadratic" at bounding box center [182, 638] width 218 height 20
click at [5, 432] on span "expand_more" at bounding box center [12, 423] width 24 height 24
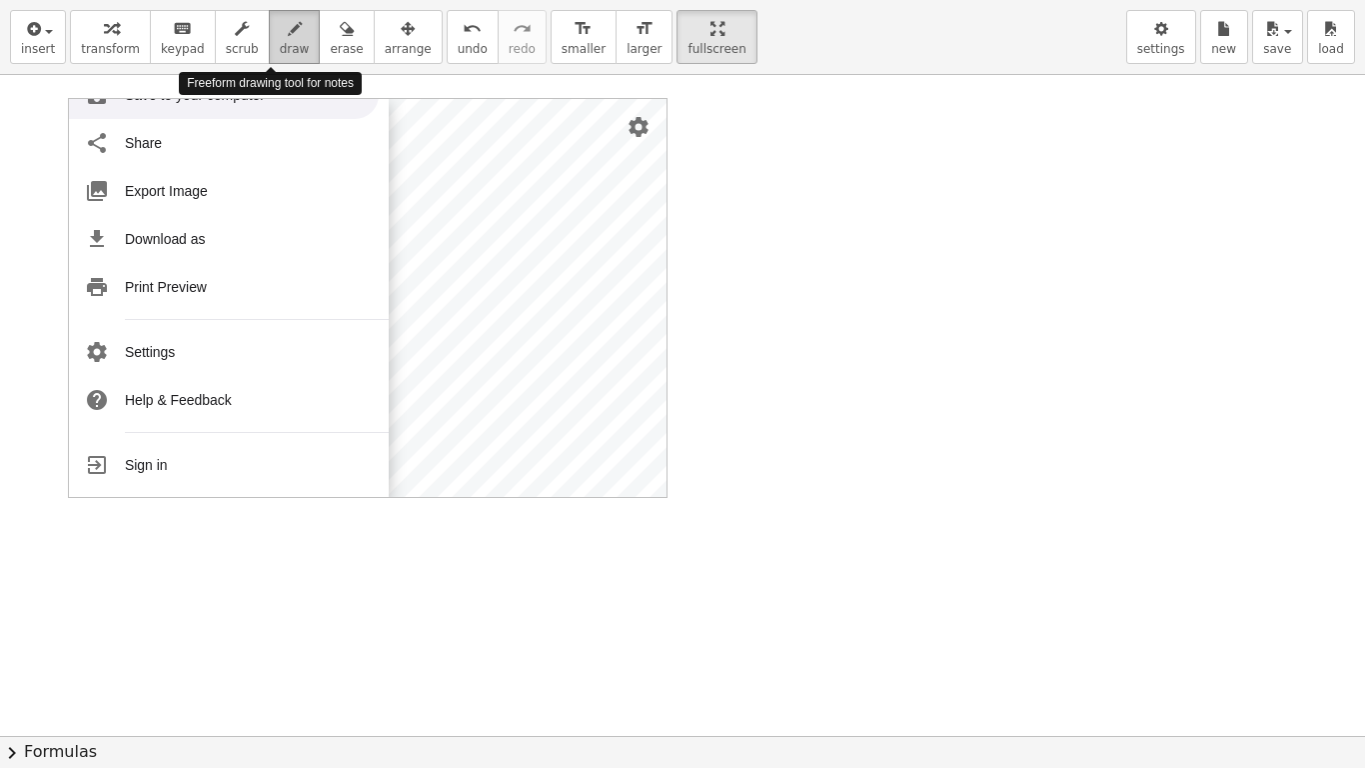
click at [288, 37] on icon "button" at bounding box center [295, 29] width 14 height 24
click at [376, 109] on div at bounding box center [682, 735] width 1365 height 1321
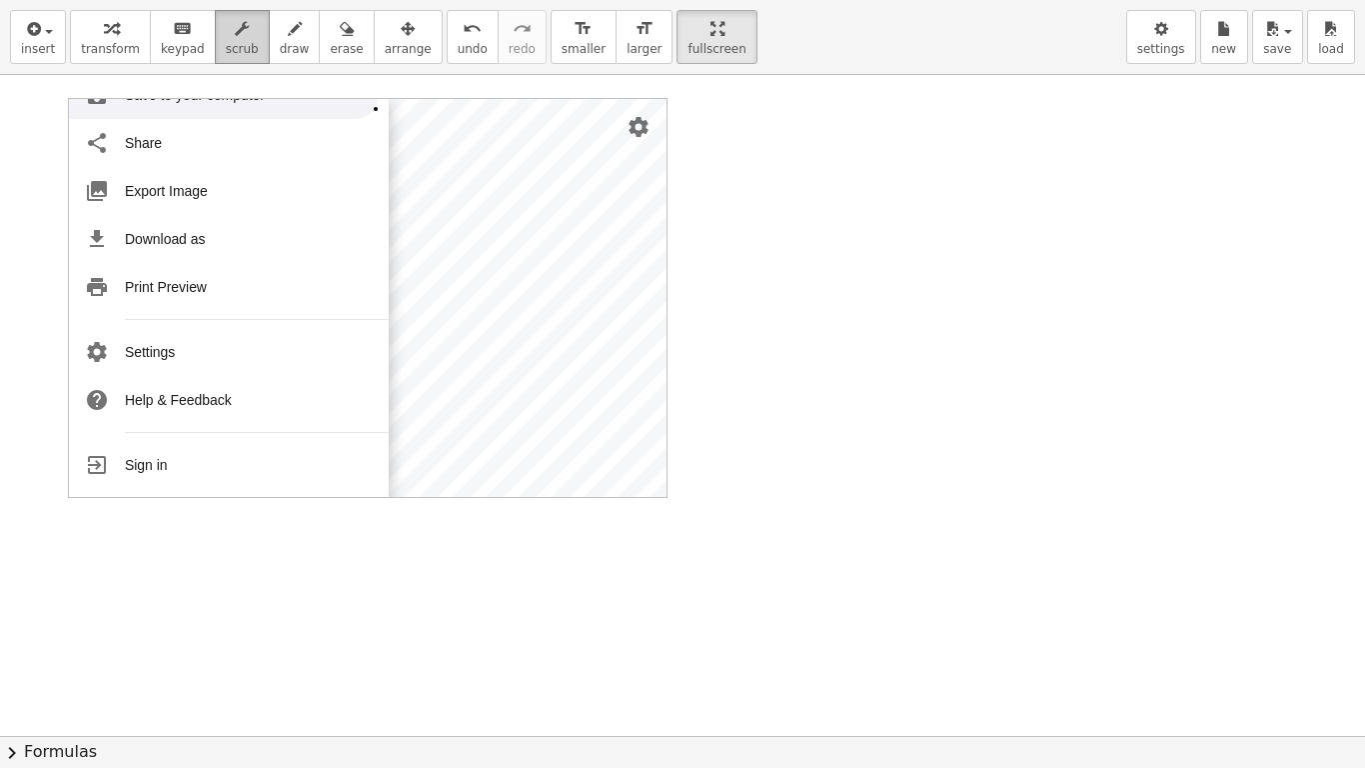
click at [226, 48] on span "scrub" at bounding box center [242, 49] width 33 height 14
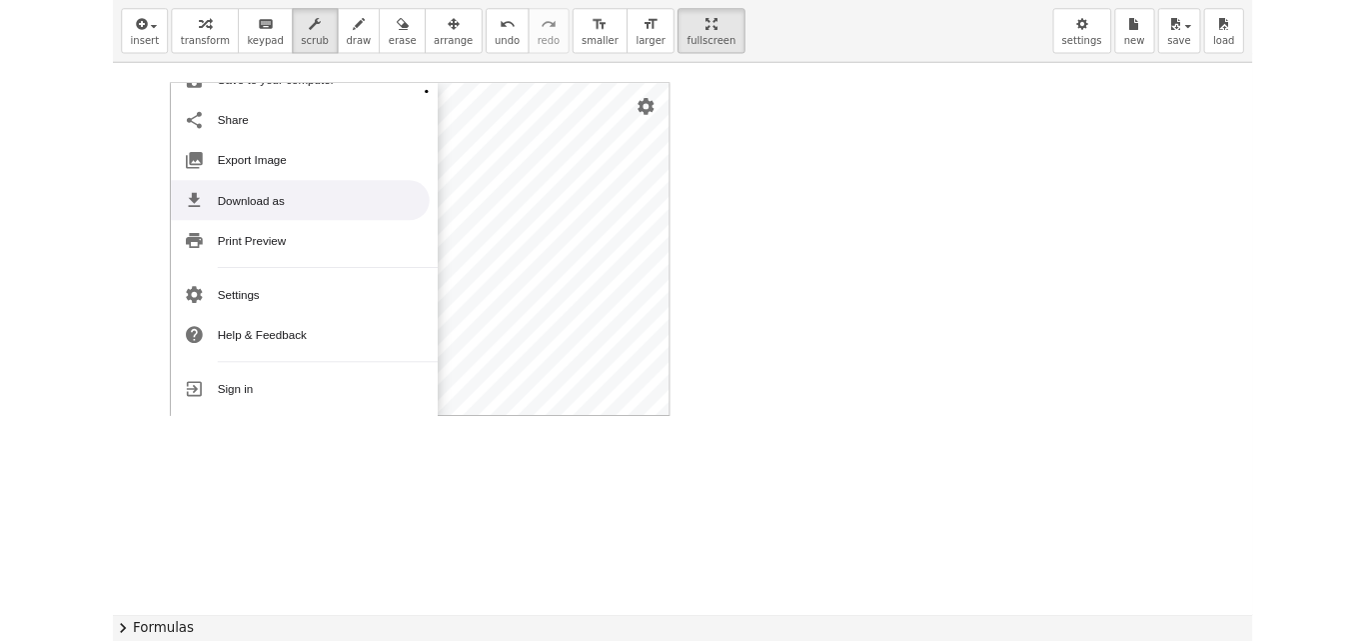
scroll to position [0, 0]
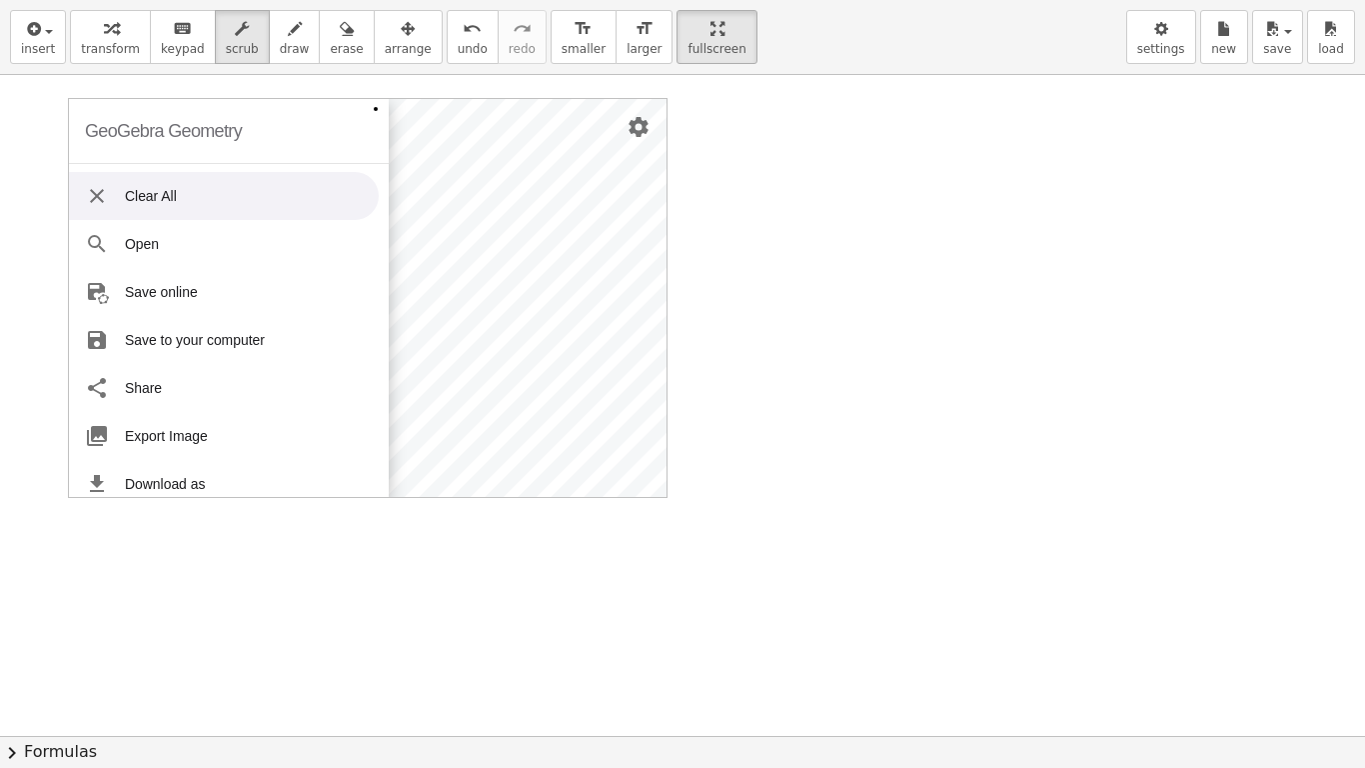
click at [101, 192] on img "Geometry" at bounding box center [97, 196] width 24 height 24
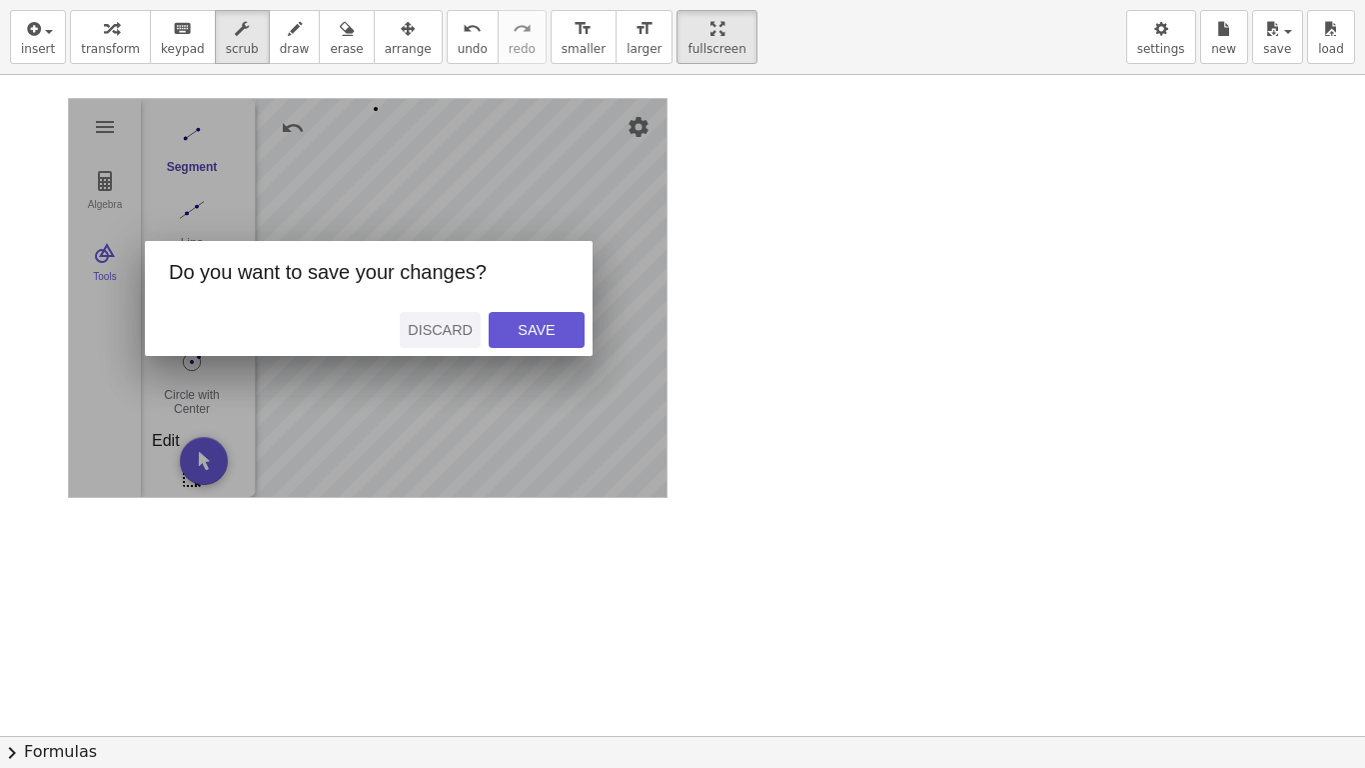
click at [414, 345] on button "Discard" at bounding box center [440, 330] width 81 height 36
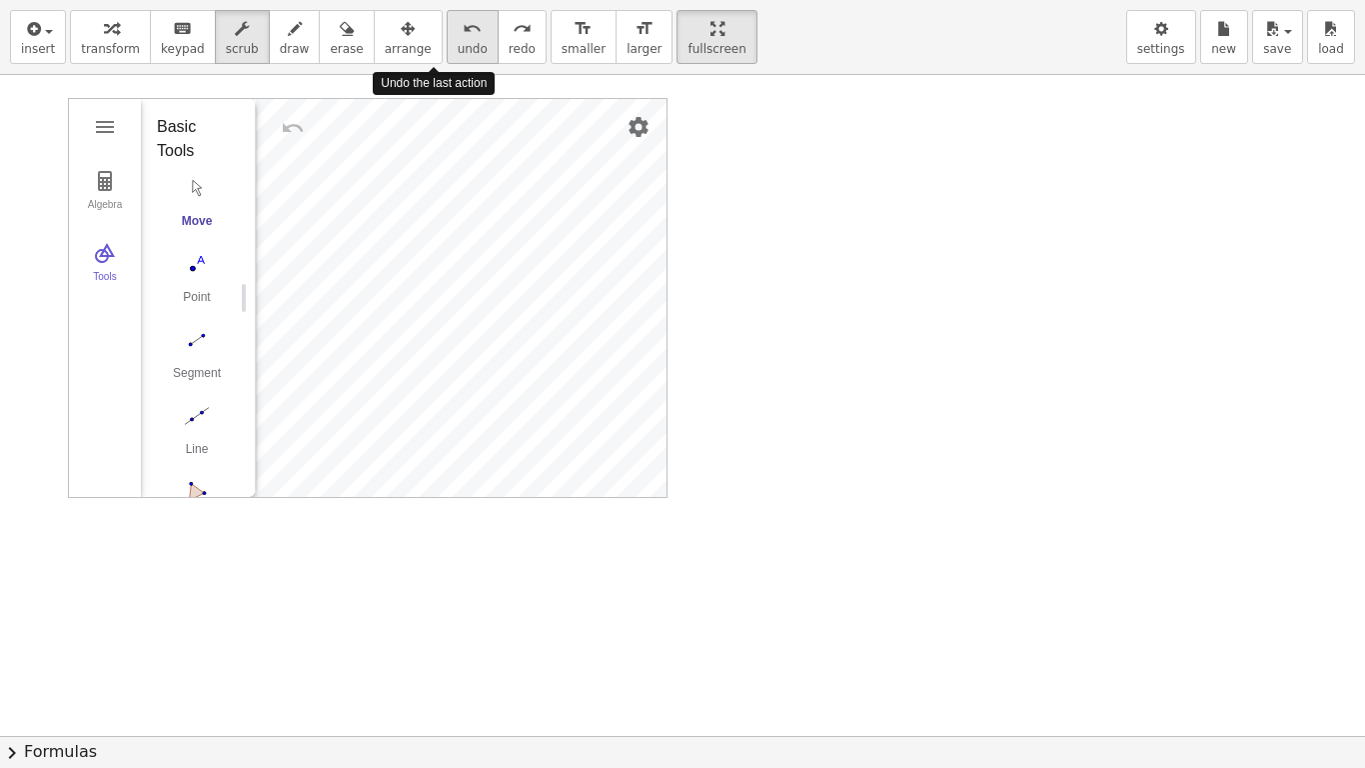
click at [463, 28] on icon "undo" at bounding box center [472, 29] width 19 height 24
click at [458, 42] on span "undo" at bounding box center [473, 49] width 30 height 14
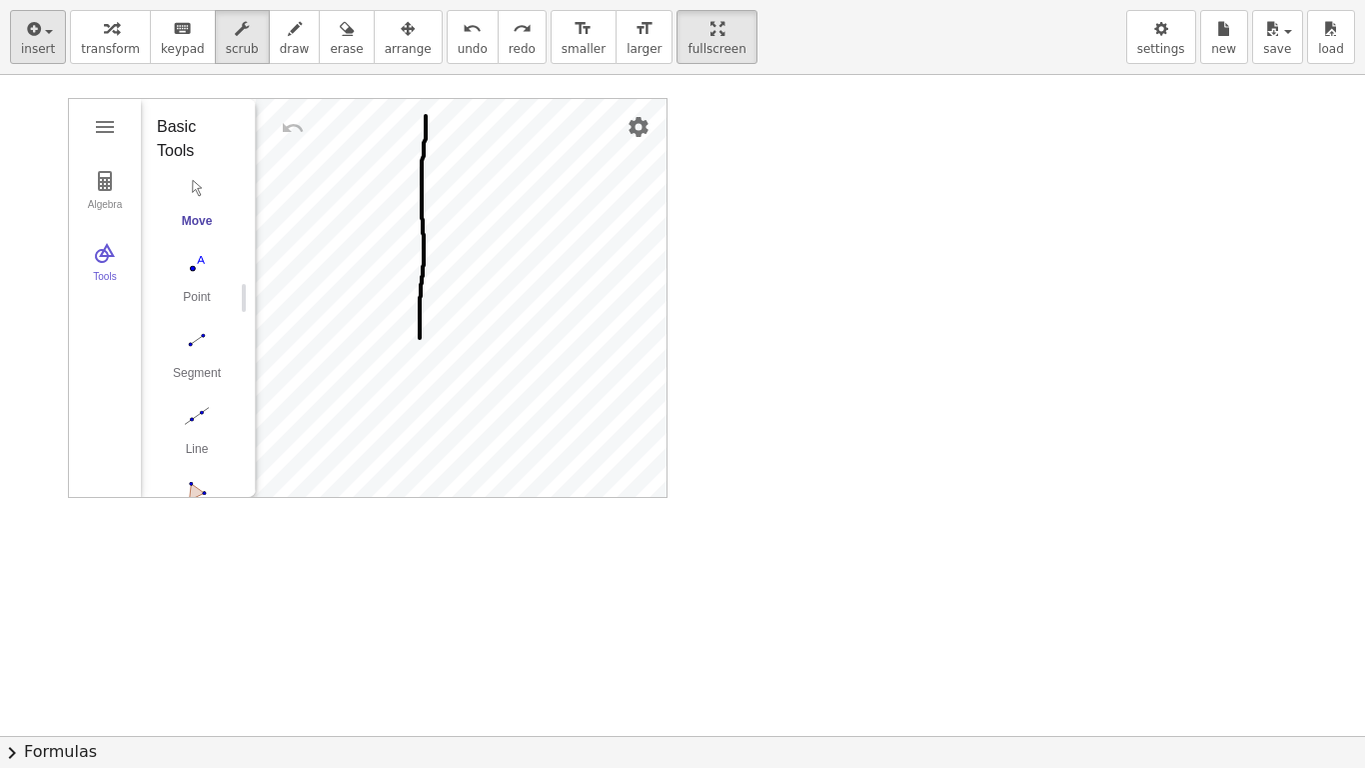
drag, startPoint x: 424, startPoint y: 42, endPoint x: 20, endPoint y: 55, distance: 404.0
click at [20, 55] on div "insert select one: Math Expression Function Text Youtube Video Graphing Geometr…" at bounding box center [682, 37] width 1365 height 75
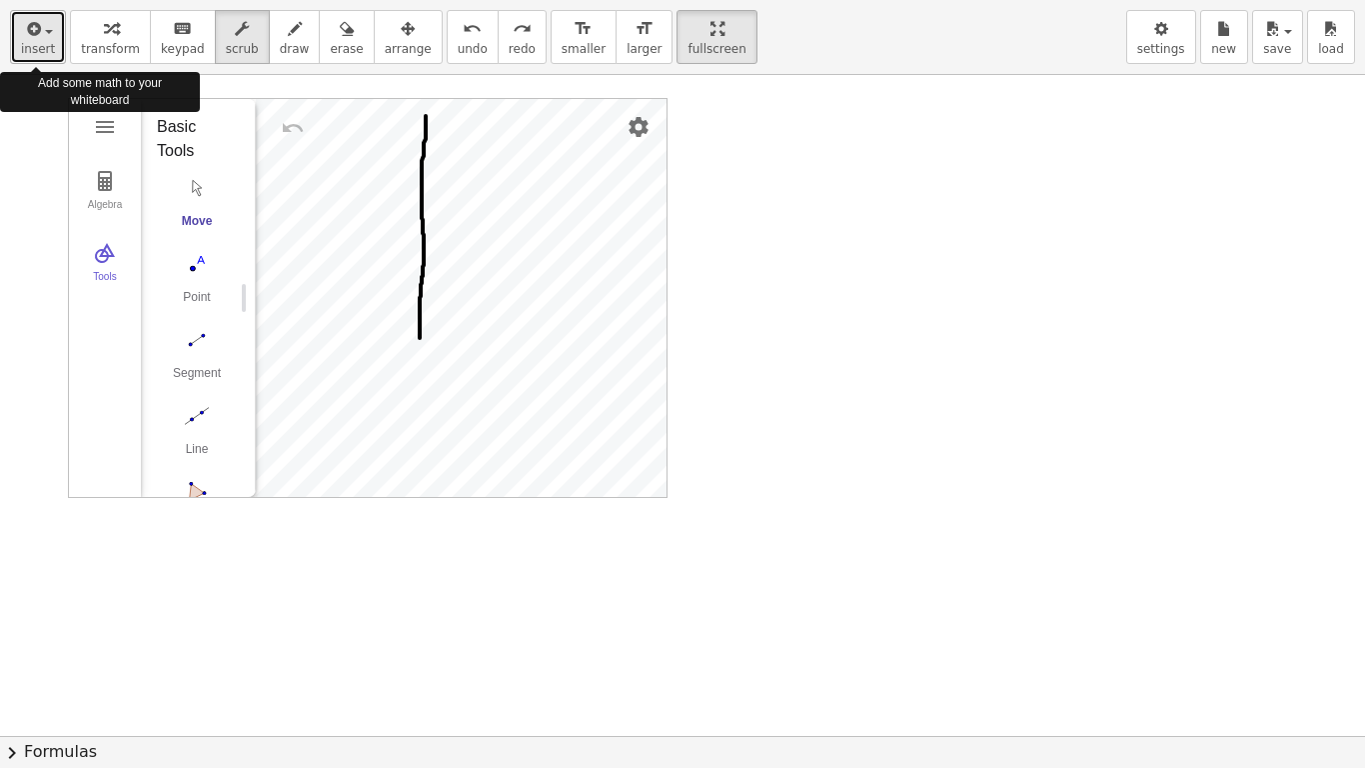
click at [20, 55] on button "insert" at bounding box center [38, 37] width 56 height 54
